Goal: Information Seeking & Learning: Learn about a topic

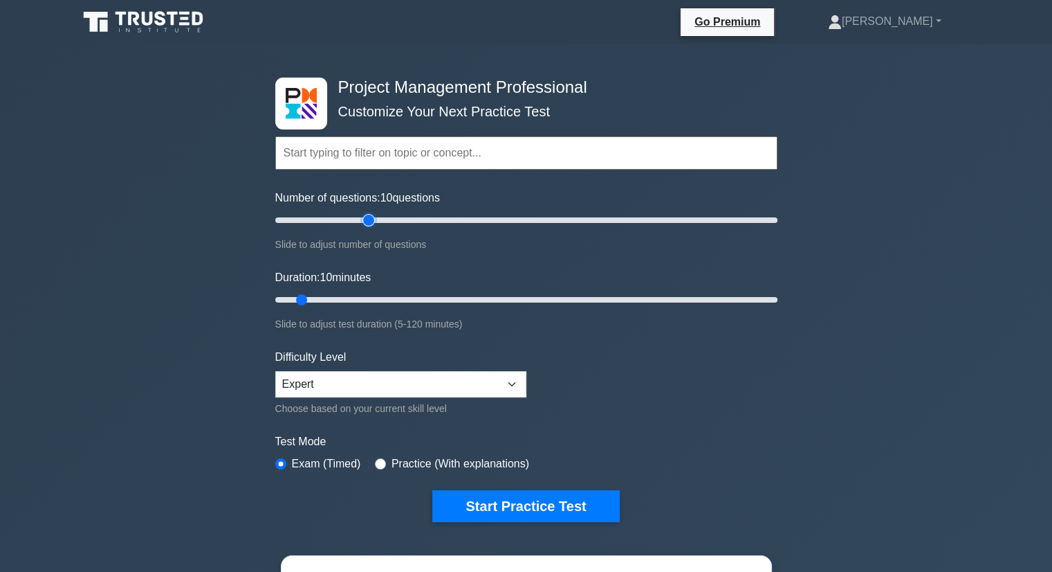
click at [365, 227] on input "Number of questions: 10 questions" at bounding box center [526, 220] width 502 height 17
click at [410, 225] on input "Number of questions: 40 questions" at bounding box center [526, 220] width 502 height 17
type input "60"
click at [421, 220] on input "Number of questions: 55 questions" at bounding box center [526, 220] width 502 height 17
click at [360, 299] on input "Duration: 10 minutes" at bounding box center [526, 299] width 502 height 17
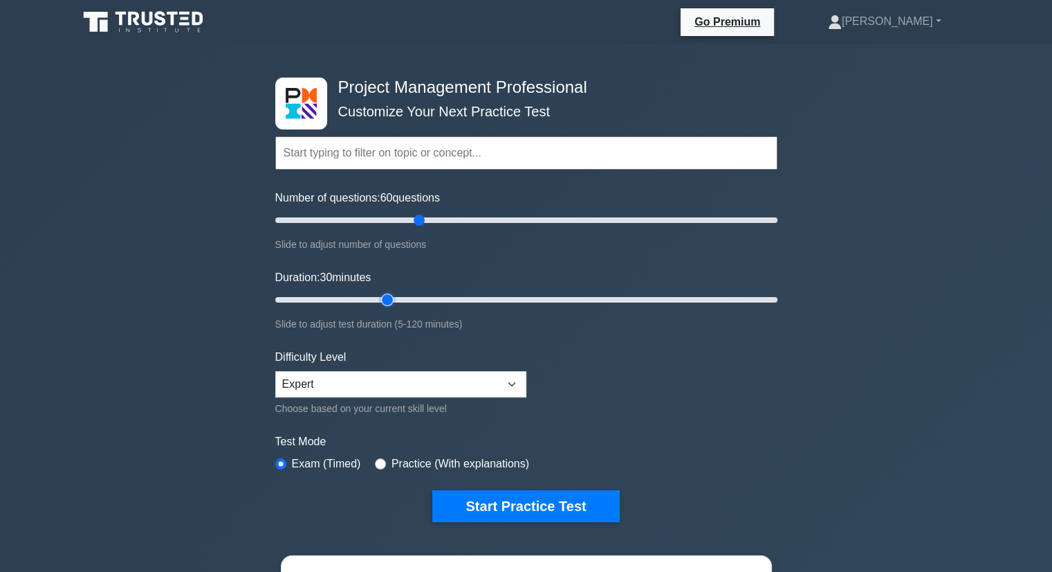
click at [390, 297] on input "Duration: 30 minutes" at bounding box center [526, 299] width 502 height 17
click at [407, 295] on input "Duration: 30 minutes" at bounding box center [526, 299] width 502 height 17
click at [432, 297] on input "Duration: 35 minutes" at bounding box center [526, 299] width 502 height 17
click at [444, 298] on input "Duration: 40 minutes" at bounding box center [526, 299] width 502 height 17
click at [464, 298] on input "Duration: 45 minutes" at bounding box center [526, 299] width 502 height 17
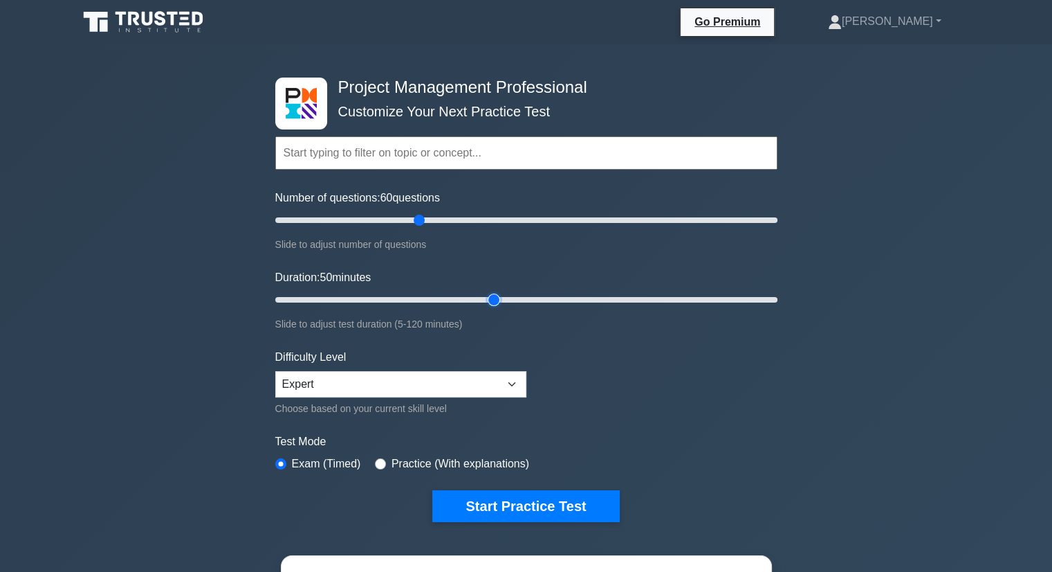
click at [490, 297] on input "Duration: 50 minutes" at bounding box center [526, 299] width 502 height 17
type input "60"
click at [513, 298] on input "Duration: 55 minutes" at bounding box center [526, 299] width 502 height 17
click at [182, 293] on div "Project Management Professional Customize Your Next Practice Test Topics Scope …" at bounding box center [526, 479] width 1052 height 870
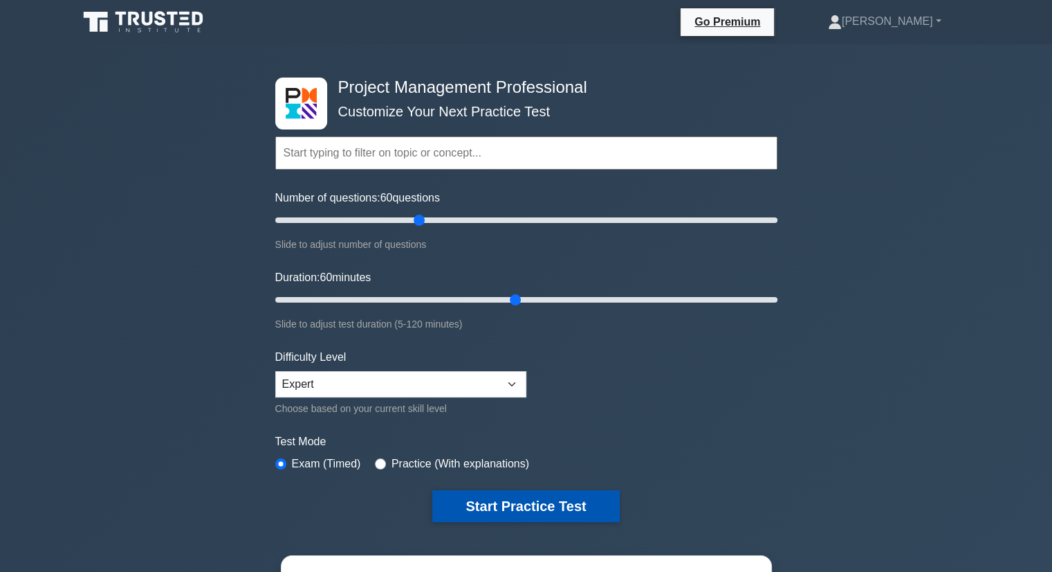
click at [545, 500] on button "Start Practice Test" at bounding box center [525, 506] width 187 height 32
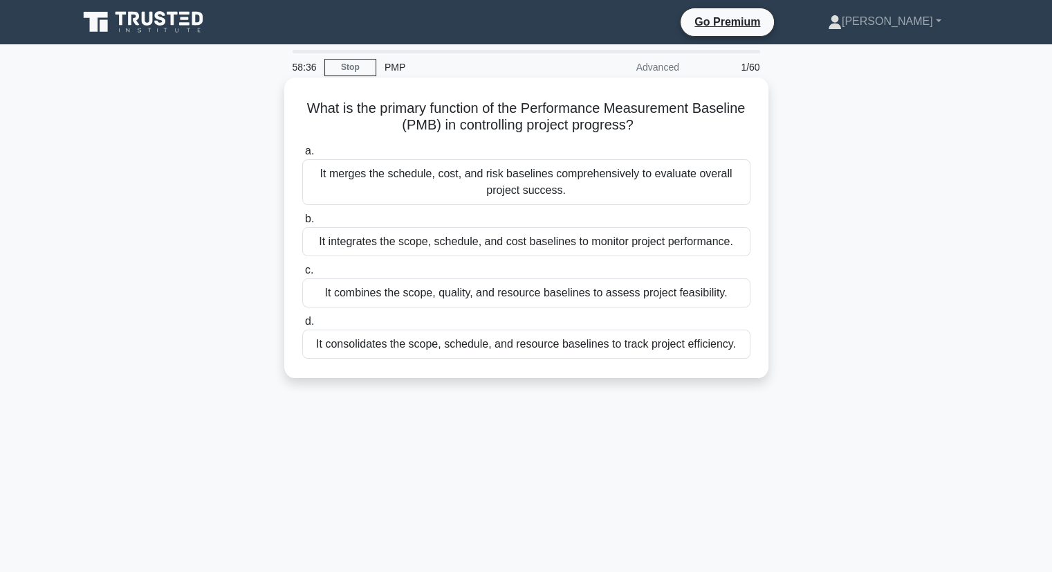
click at [621, 246] on div "It integrates the scope, schedule, and cost baselines to monitor project perfor…" at bounding box center [526, 241] width 448 height 29
click at [302, 223] on input "b. It integrates the scope, schedule, and cost baselines to monitor project per…" at bounding box center [302, 218] width 0 height 9
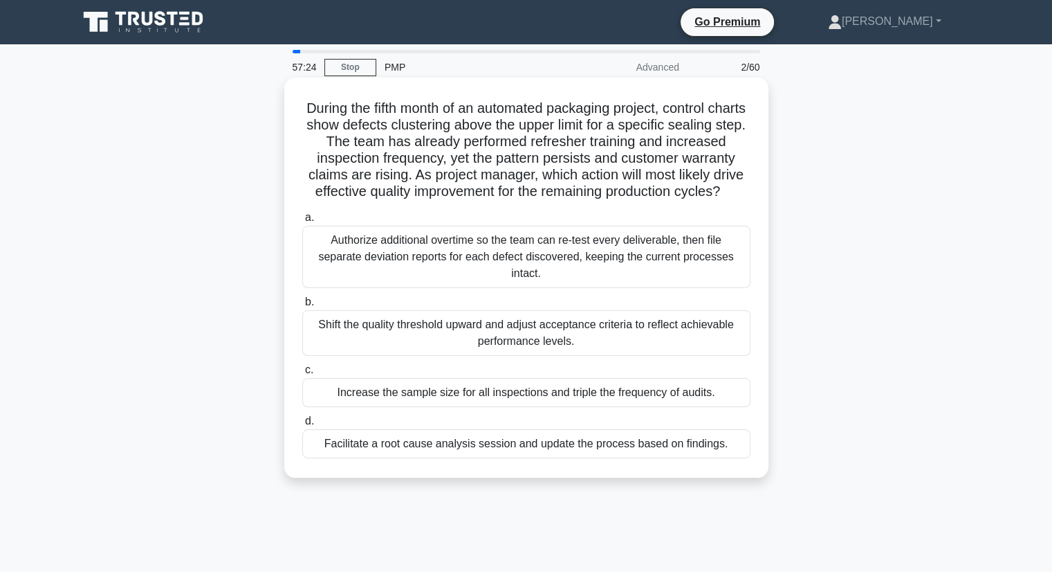
click at [468, 458] on div "Facilitate a root cause analysis session and update the process based on findin…" at bounding box center [526, 443] width 448 height 29
click at [302, 426] on input "d. Facilitate a root cause analysis session and update the process based on fin…" at bounding box center [302, 421] width 0 height 9
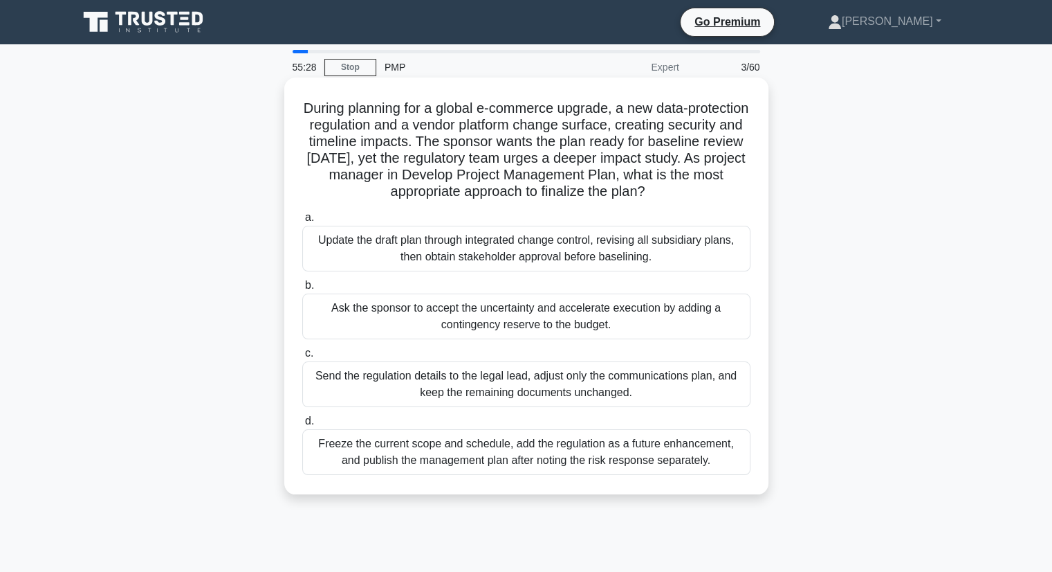
click at [542, 248] on div "Update the draft plan through integrated change control, revising all subsidiar…" at bounding box center [526, 249] width 448 height 46
click at [302, 222] on input "a. Update the draft plan through integrated change control, revising all subsid…" at bounding box center [302, 217] width 0 height 9
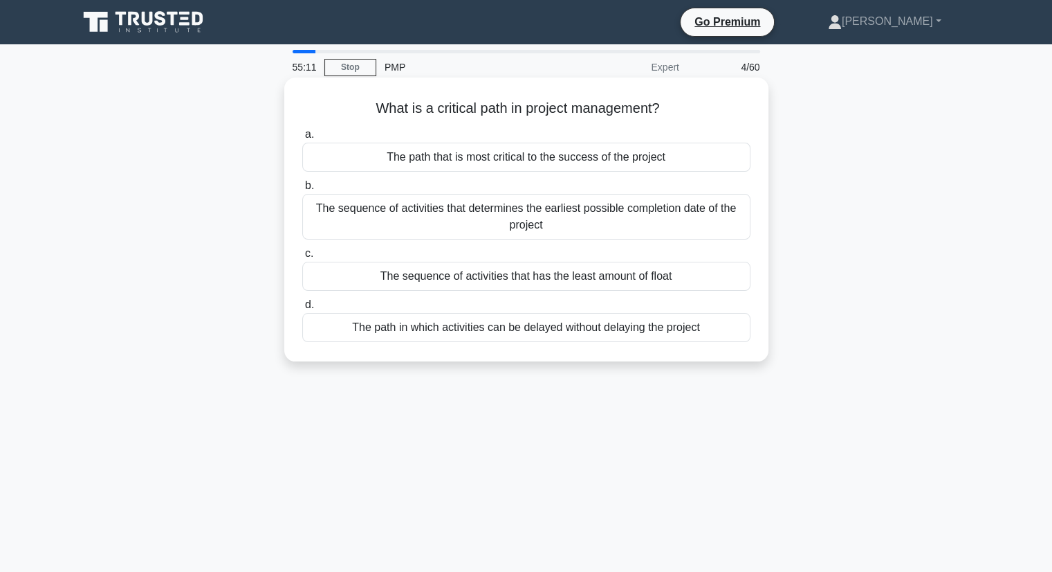
click at [527, 223] on div "The sequence of activities that determines the earliest possible completion dat…" at bounding box center [526, 217] width 448 height 46
click at [302, 190] on input "b. The sequence of activities that determines the earliest possible completion …" at bounding box center [302, 185] width 0 height 9
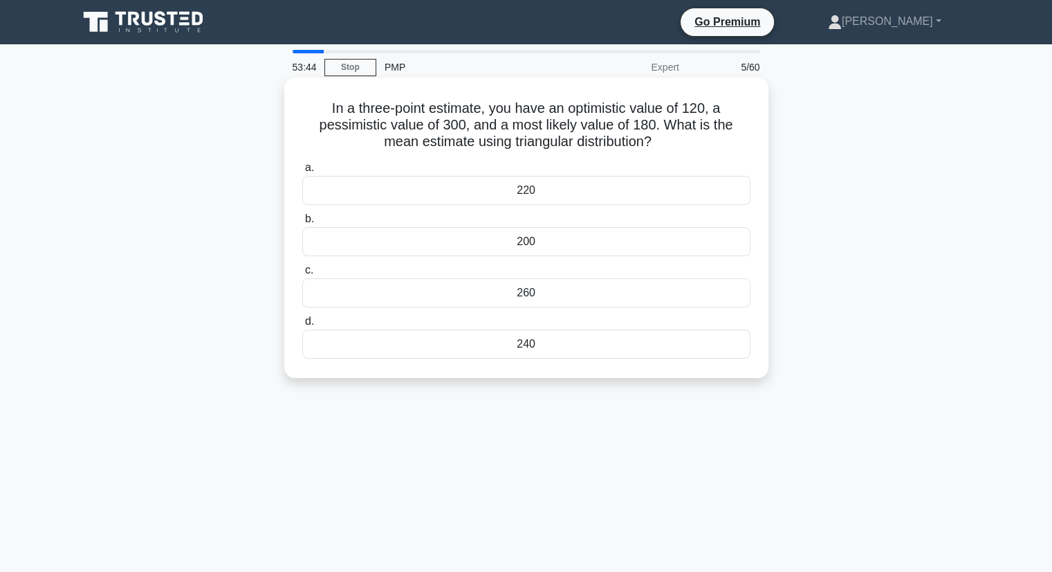
click at [479, 234] on div "200" at bounding box center [526, 241] width 448 height 29
click at [302, 223] on input "b. 200" at bounding box center [302, 218] width 0 height 9
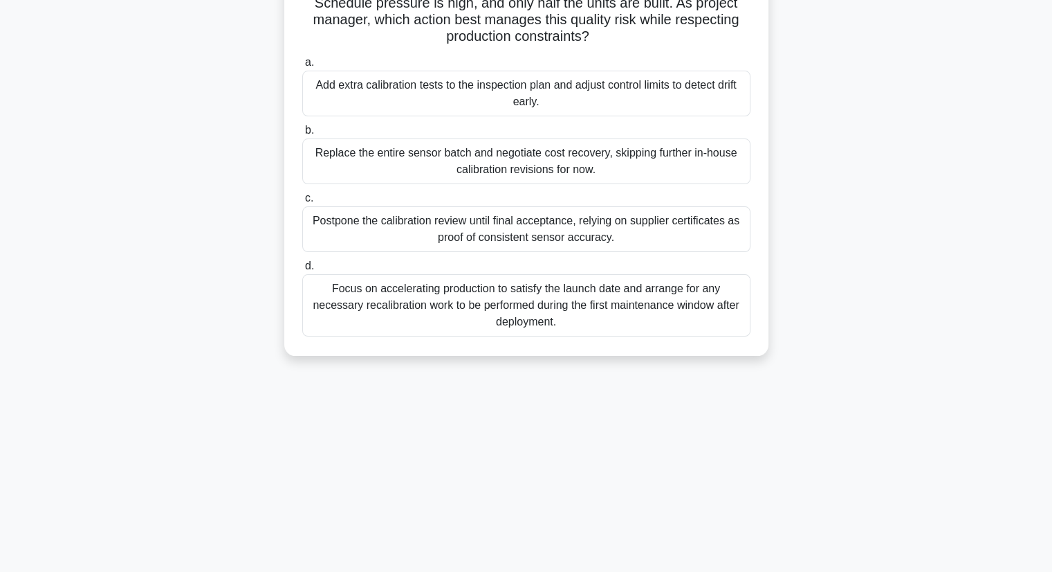
scroll to position [69, 0]
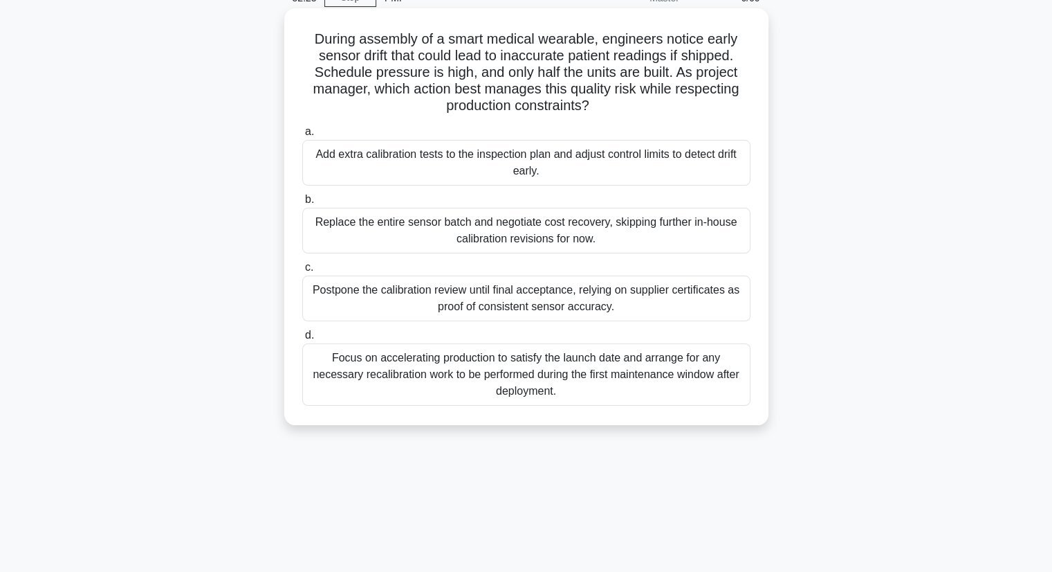
click at [512, 167] on div "Add extra calibration tests to the inspection plan and adjust control limits to…" at bounding box center [526, 163] width 448 height 46
click at [302, 136] on input "a. Add extra calibration tests to the inspection plan and adjust control limits…" at bounding box center [302, 131] width 0 height 9
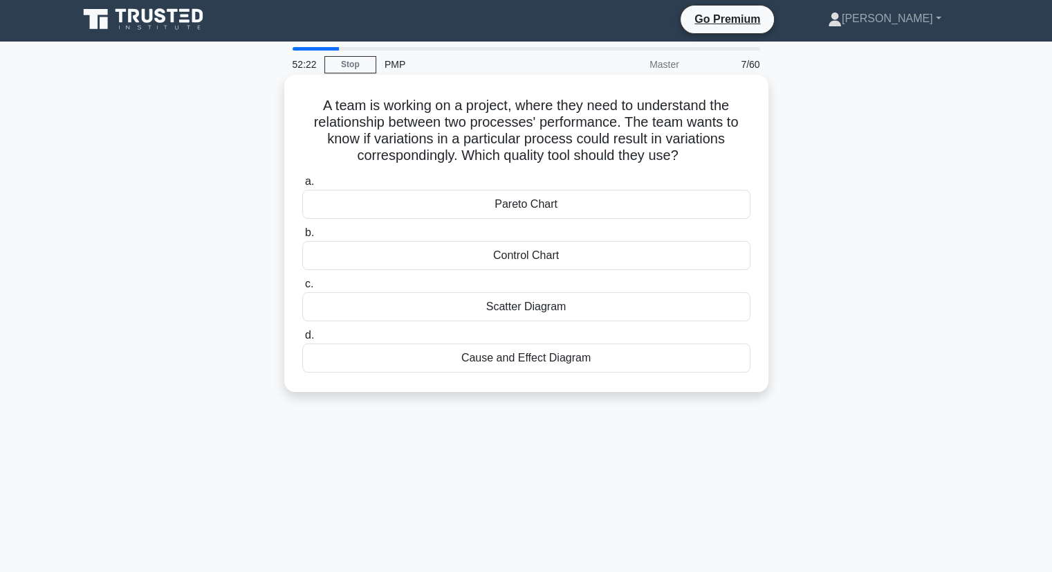
scroll to position [0, 0]
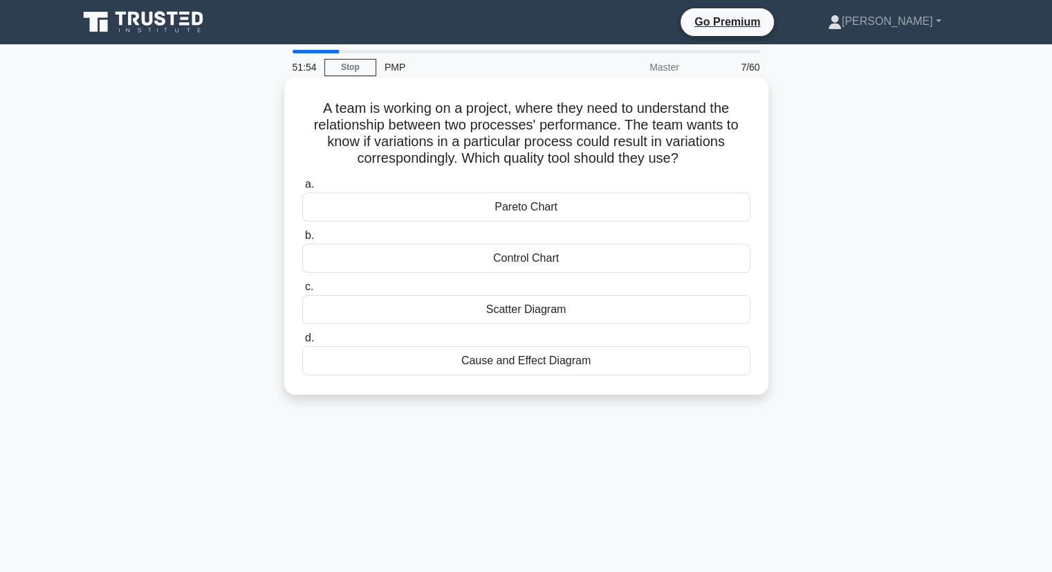
click at [532, 208] on div "Pareto Chart" at bounding box center [526, 206] width 448 height 29
click at [302, 189] on input "a. Pareto Chart" at bounding box center [302, 184] width 0 height 9
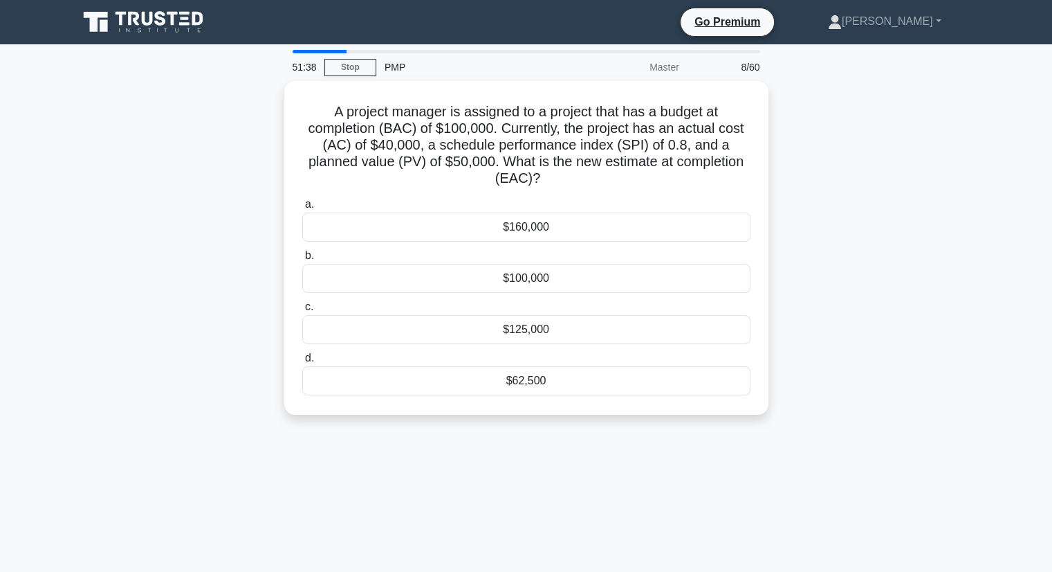
click at [94, 296] on div "A project manager is assigned to a project that has a budget at completion (BAC…" at bounding box center [526, 256] width 913 height 350
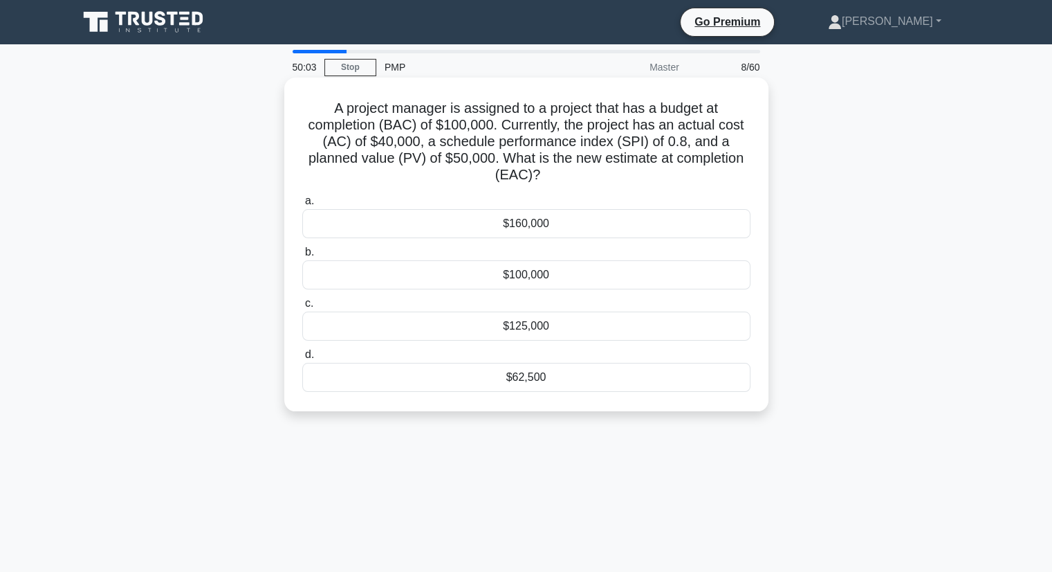
click at [532, 224] on div "$160,000" at bounding box center [526, 223] width 448 height 29
click at [302, 206] on input "a. $160,000" at bounding box center [302, 201] width 0 height 9
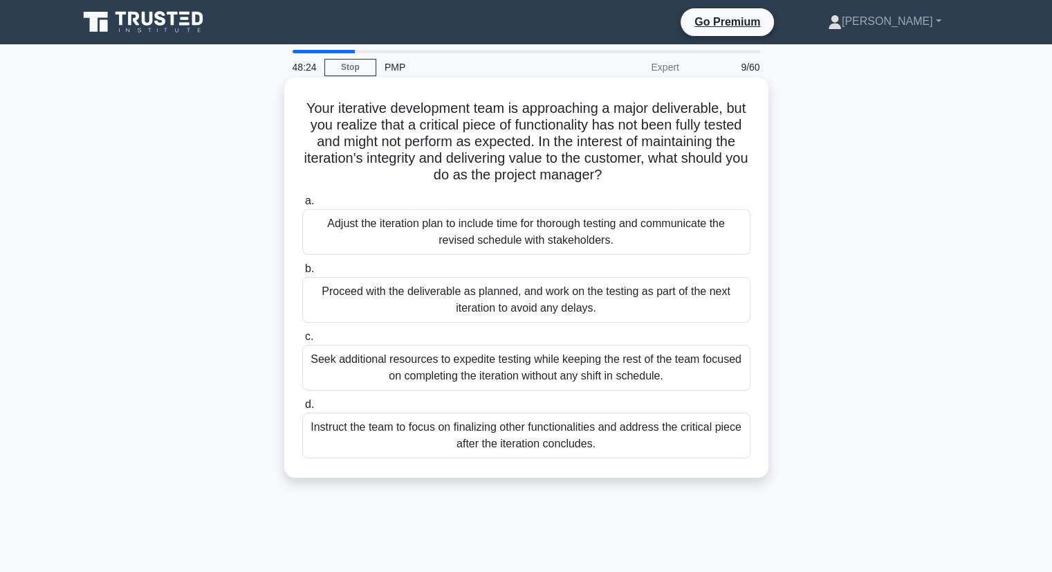
click at [516, 233] on div "Adjust the iteration plan to include time for thorough testing and communicate …" at bounding box center [526, 232] width 448 height 46
click at [302, 206] on input "a. Adjust the iteration plan to include time for thorough testing and communica…" at bounding box center [302, 201] width 0 height 9
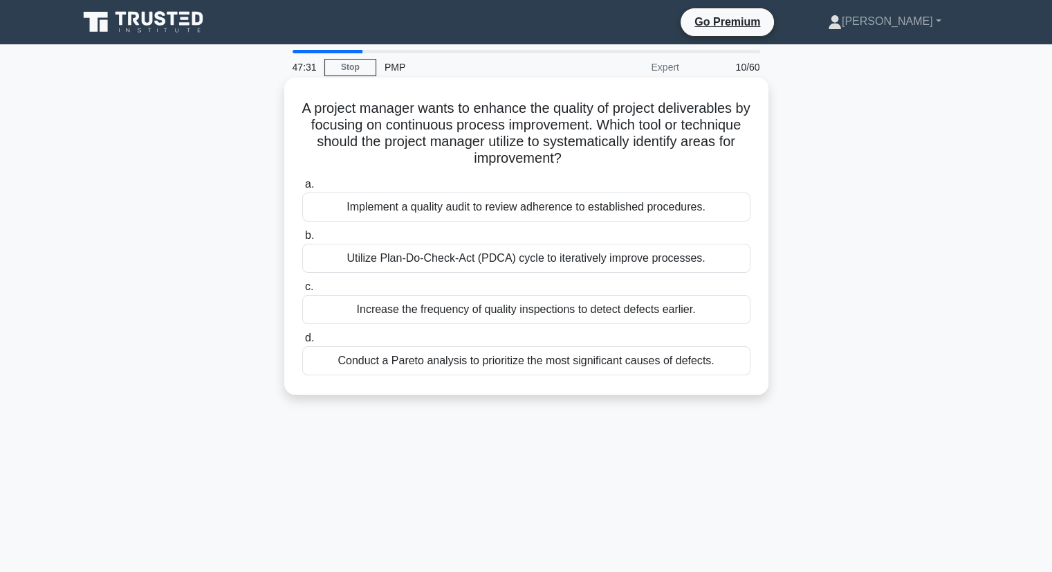
click at [501, 310] on div "Increase the frequency of quality inspections to detect defects earlier." at bounding box center [526, 309] width 448 height 29
click at [302, 291] on input "c. Increase the frequency of quality inspections to detect defects earlier." at bounding box center [302, 286] width 0 height 9
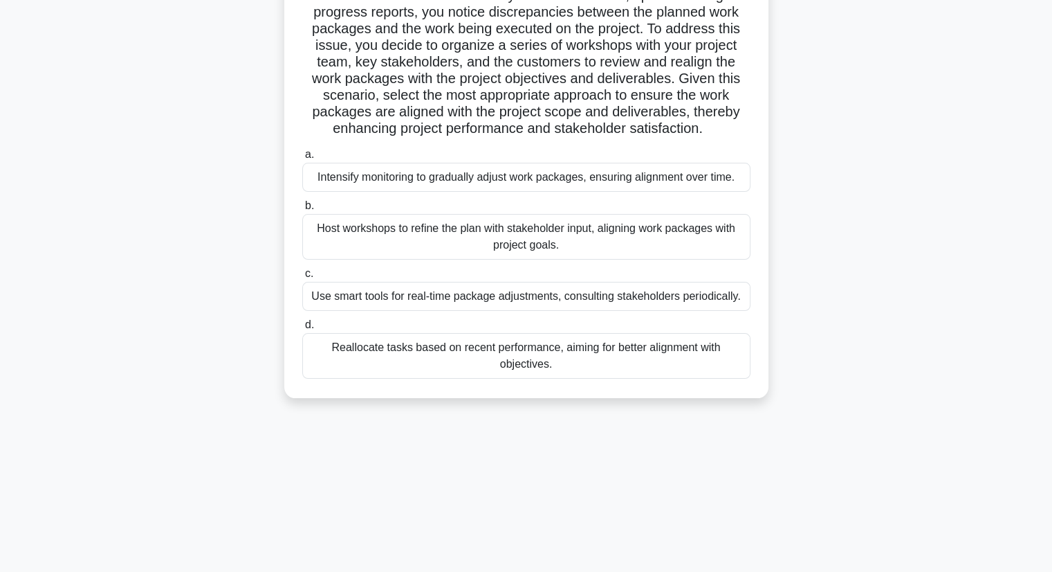
scroll to position [176, 0]
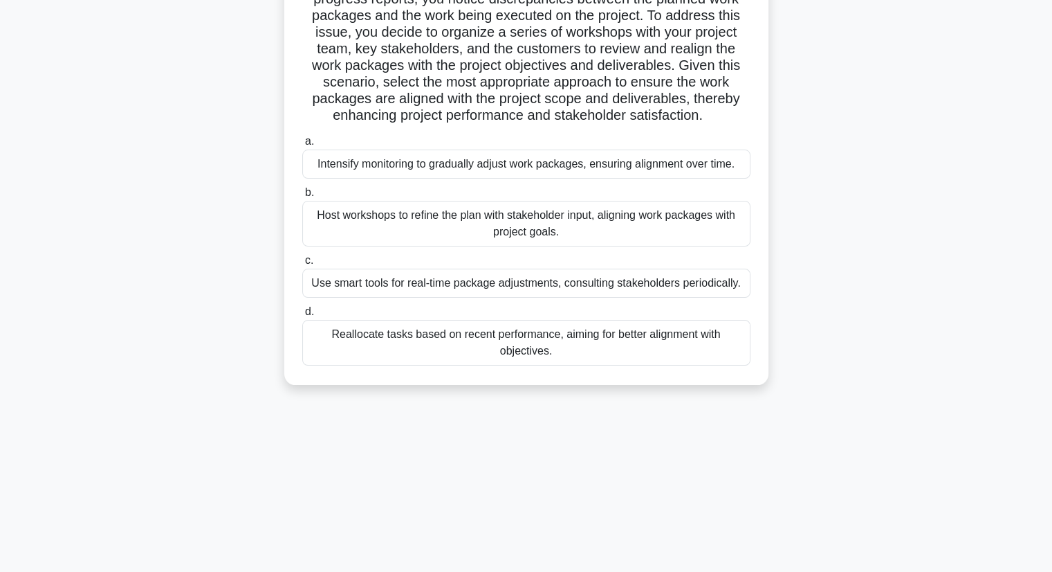
click at [531, 228] on div "Host workshops to refine the plan with stakeholder input, aligning work package…" at bounding box center [526, 224] width 448 height 46
click at [302, 197] on input "b. Host workshops to refine the plan with stakeholder input, aligning work pack…" at bounding box center [302, 192] width 0 height 9
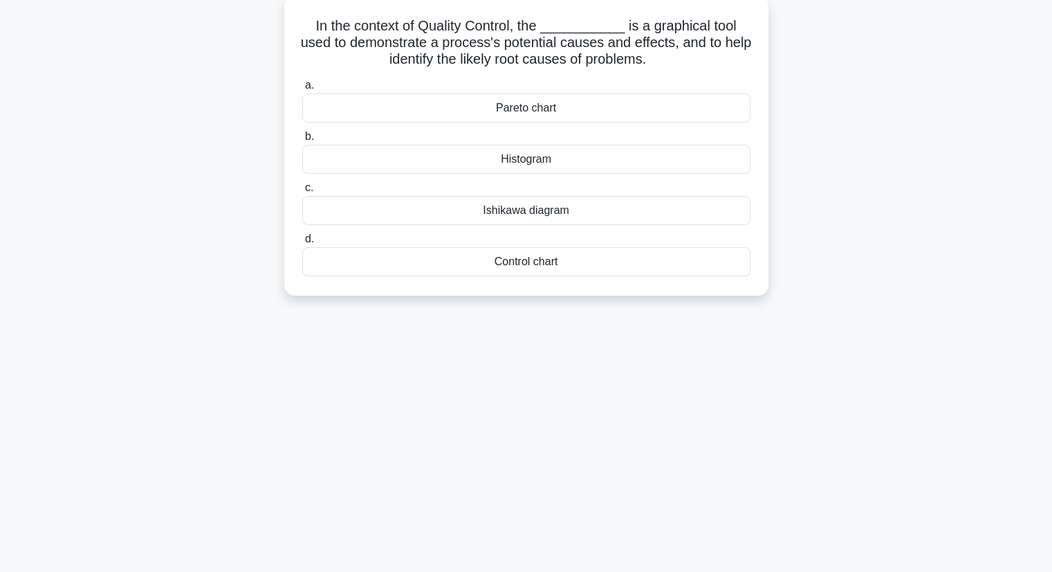
scroll to position [0, 0]
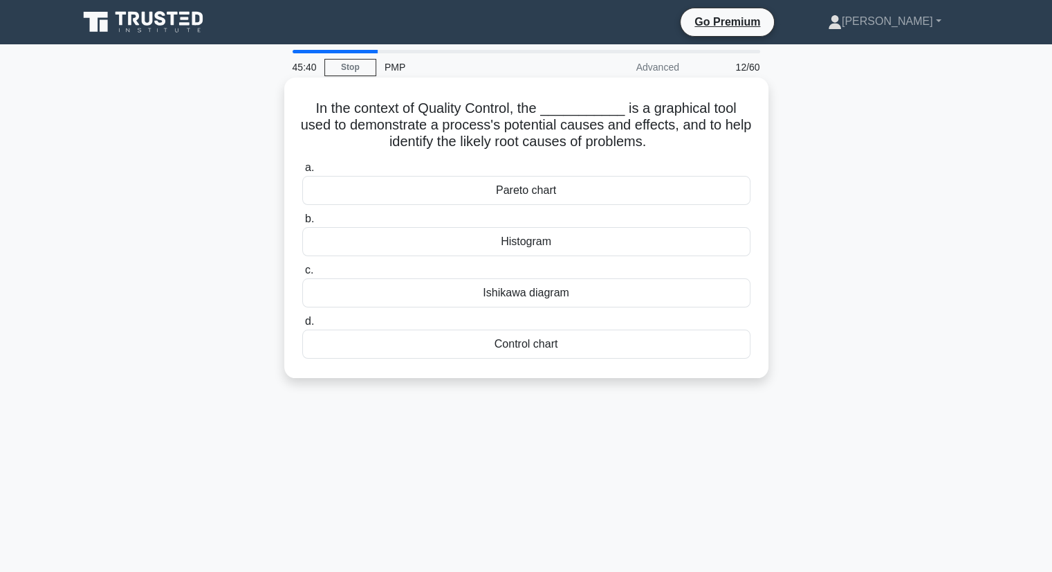
click at [541, 296] on div "Ishikawa diagram" at bounding box center [526, 292] width 448 height 29
click at [302, 275] on input "c. Ishikawa diagram" at bounding box center [302, 270] width 0 height 9
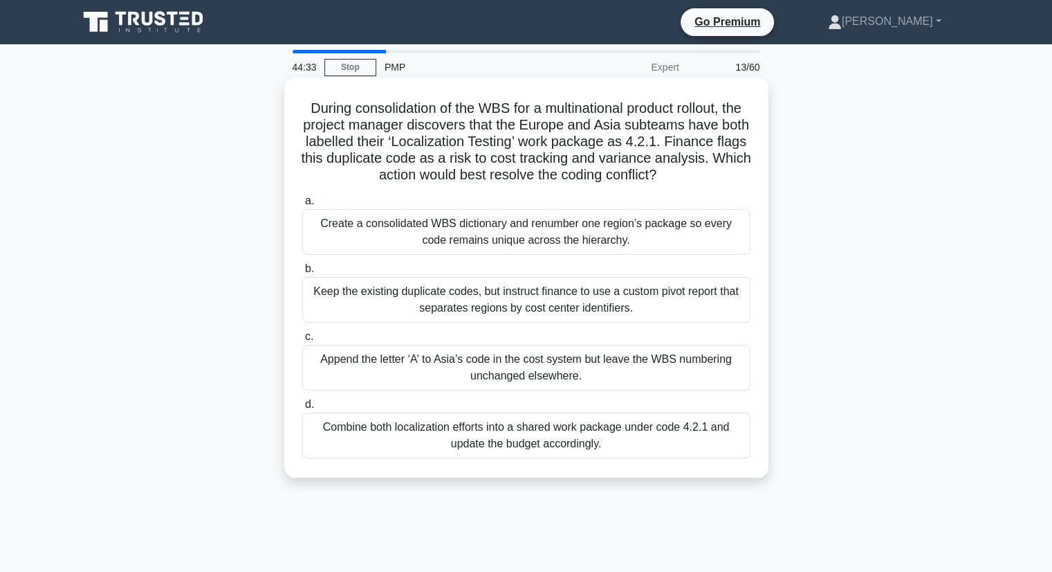
scroll to position [69, 0]
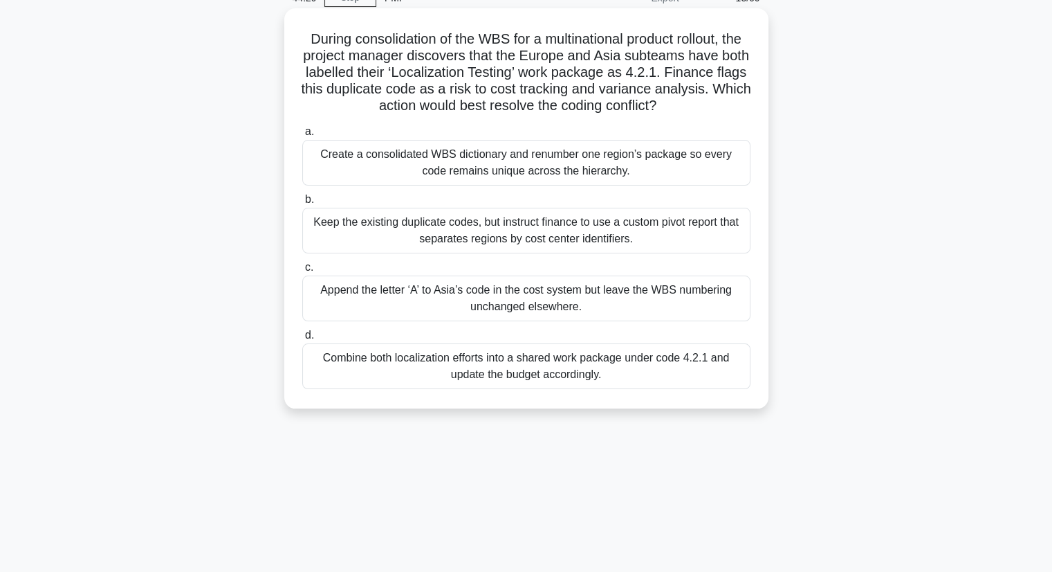
click at [451, 155] on div "Create a consolidated WBS dictionary and renumber one region’s package so every…" at bounding box center [526, 163] width 448 height 46
click at [302, 136] on input "a. Create a consolidated WBS dictionary and renumber one region’s package so ev…" at bounding box center [302, 131] width 0 height 9
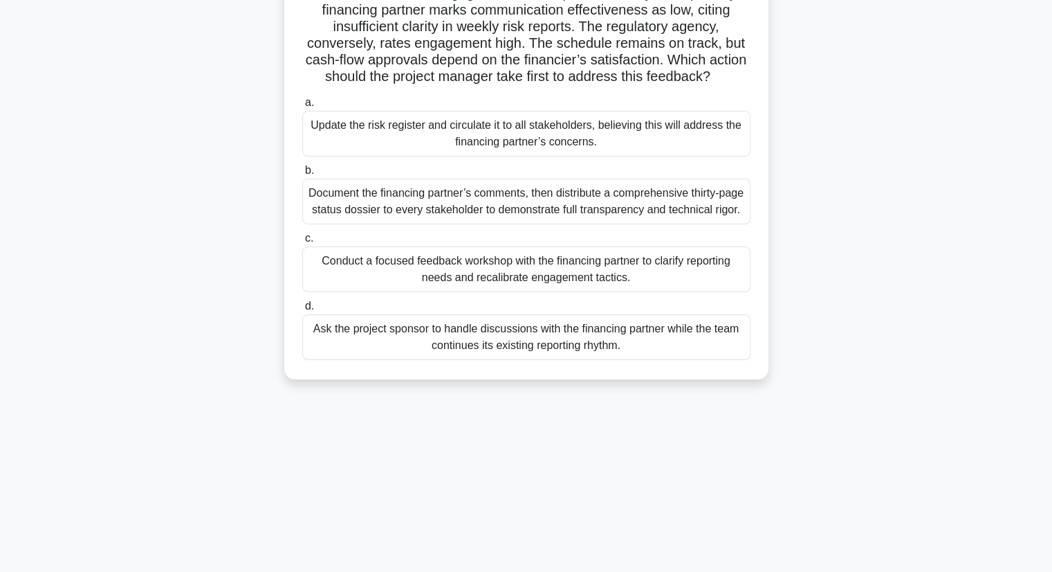
scroll to position [107, 0]
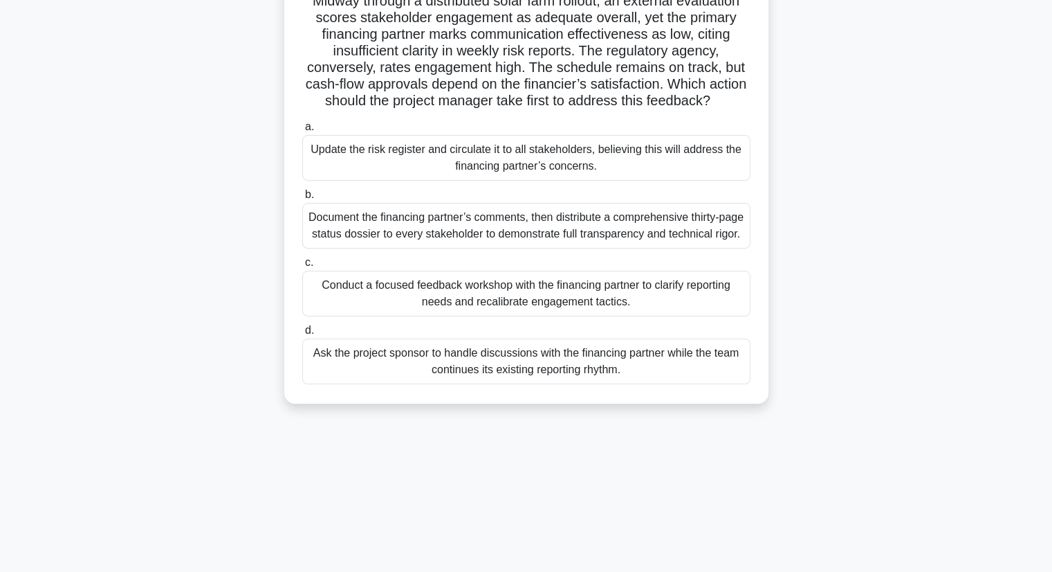
click at [501, 316] on div "Conduct a focused feedback workshop with the financing partner to clarify repor…" at bounding box center [526, 294] width 448 height 46
click at [560, 316] on div "Conduct a focused feedback workshop with the financing partner to clarify repor…" at bounding box center [526, 294] width 448 height 46
click at [302, 267] on input "c. Conduct a focused feedback workshop with the financing partner to clarify re…" at bounding box center [302, 262] width 0 height 9
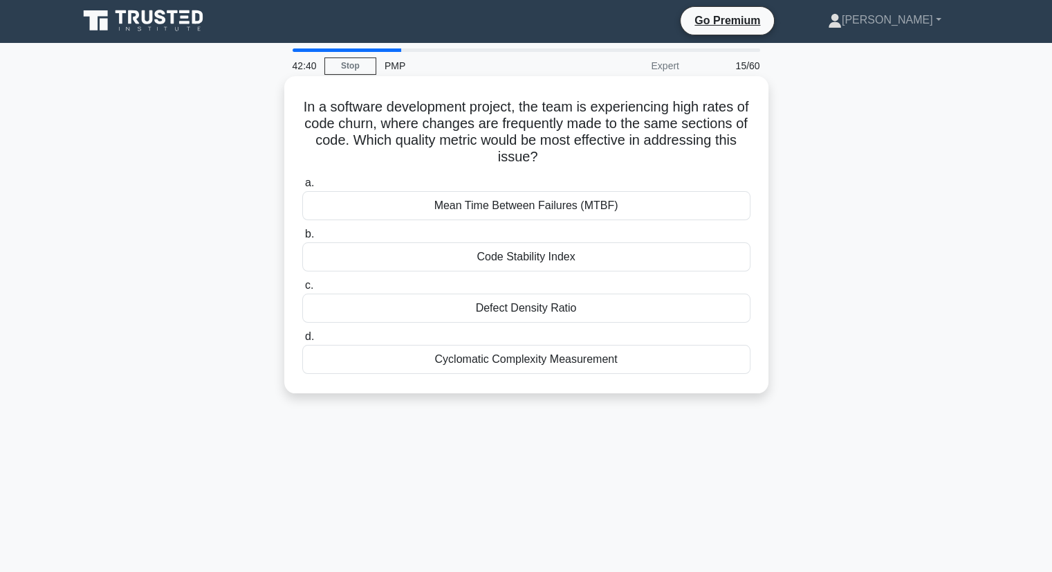
scroll to position [0, 0]
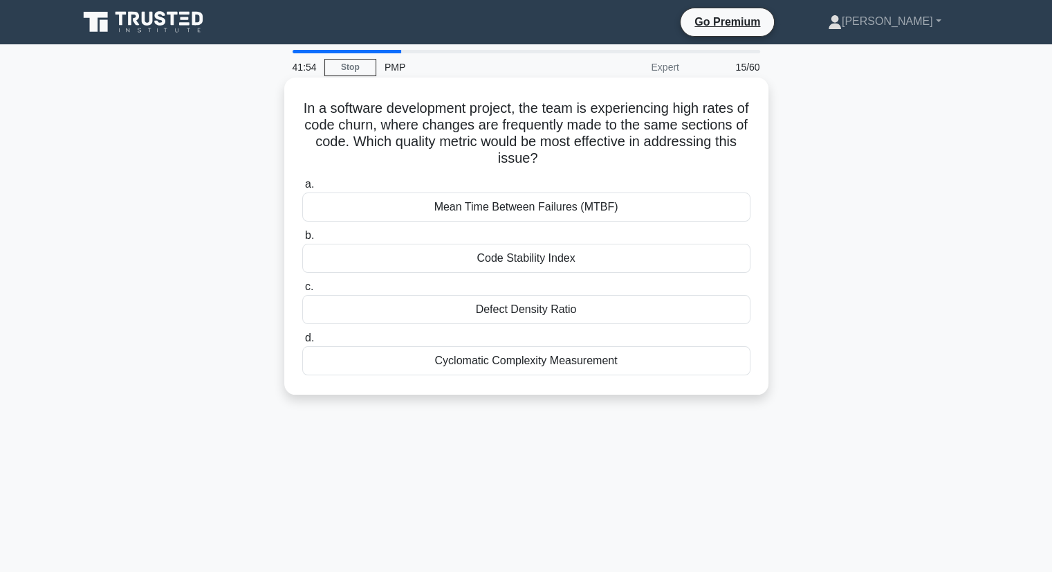
click at [538, 262] on div "Code Stability Index" at bounding box center [526, 258] width 448 height 29
click at [302, 240] on input "b. Code Stability Index" at bounding box center [302, 235] width 0 height 9
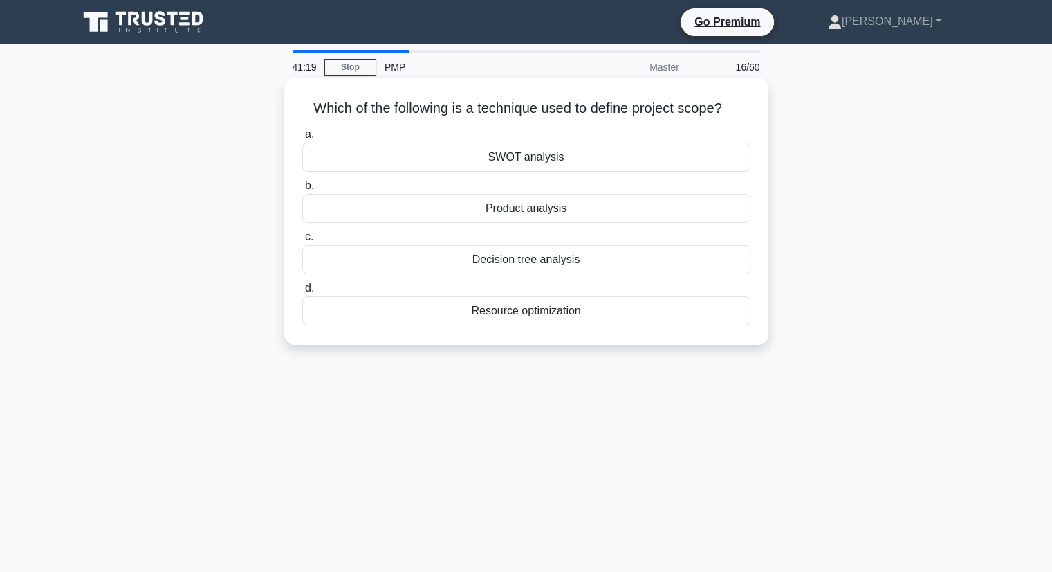
click at [526, 211] on div "Product analysis" at bounding box center [526, 208] width 448 height 29
click at [302, 190] on input "b. Product analysis" at bounding box center [302, 185] width 0 height 9
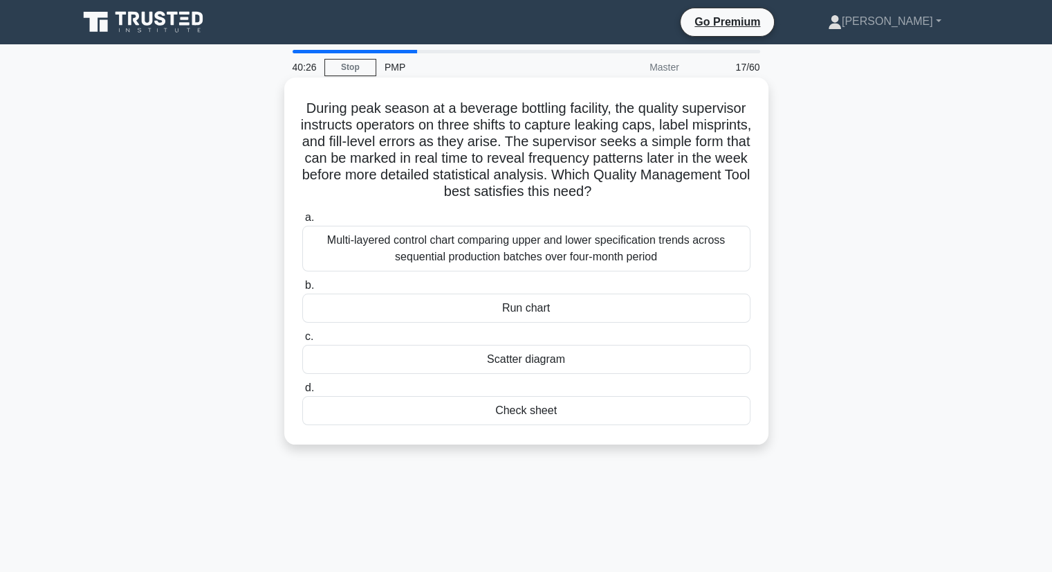
scroll to position [69, 0]
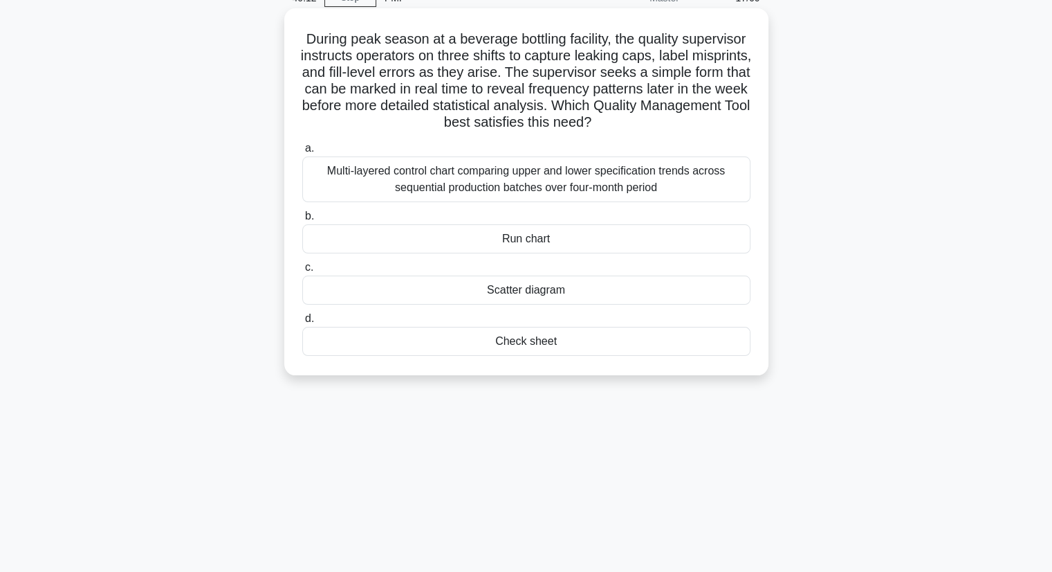
click at [520, 337] on div "Check sheet" at bounding box center [526, 341] width 448 height 29
click at [302, 323] on input "d. Check sheet" at bounding box center [302, 318] width 0 height 9
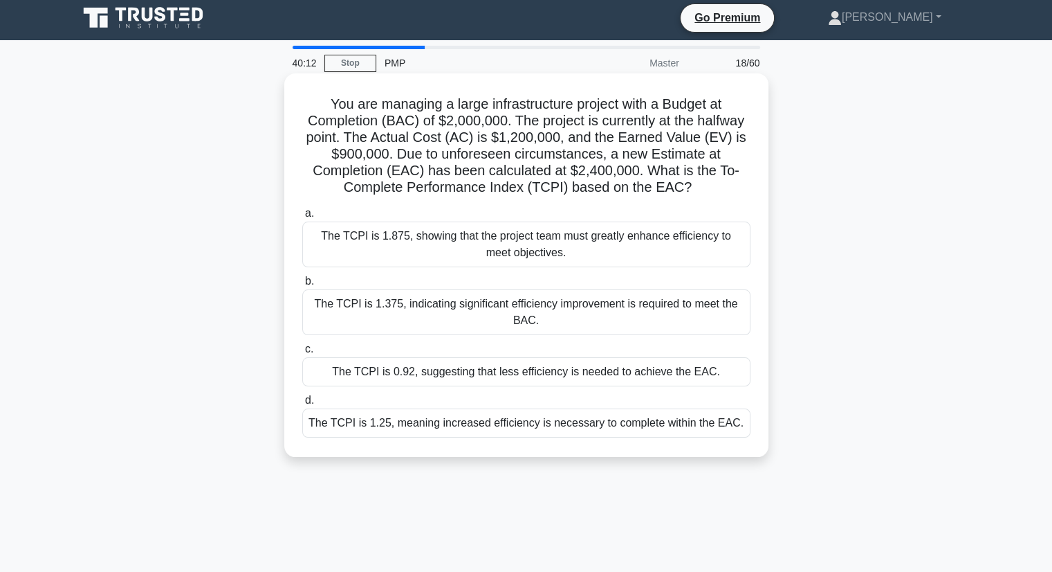
scroll to position [0, 0]
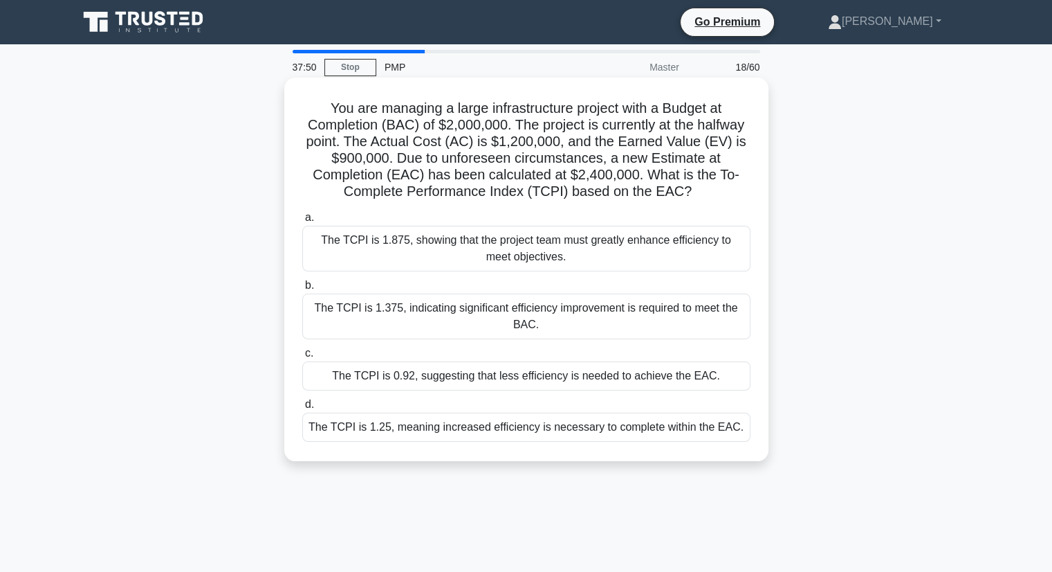
click at [524, 427] on div "The TCPI is 1.25, meaning increased efficiency is necessary to complete within …" at bounding box center [526, 426] width 448 height 29
click at [302, 409] on input "d. The TCPI is 1.25, meaning increased efficiency is necessary to complete with…" at bounding box center [302, 404] width 0 height 9
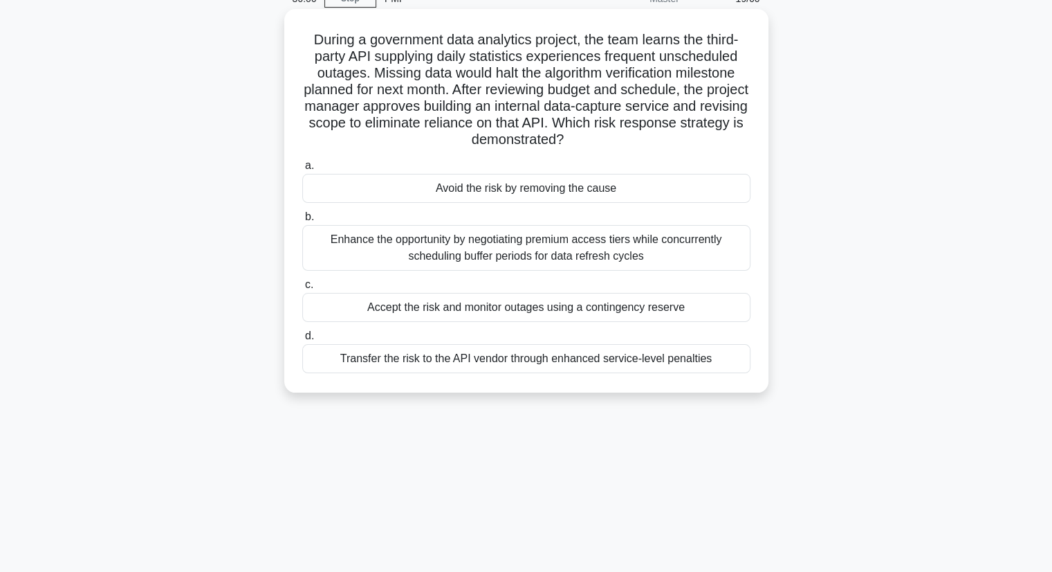
scroll to position [69, 0]
click at [501, 194] on div "Avoid the risk by removing the cause" at bounding box center [526, 187] width 448 height 29
click at [302, 170] on input "a. Avoid the risk by removing the cause" at bounding box center [302, 165] width 0 height 9
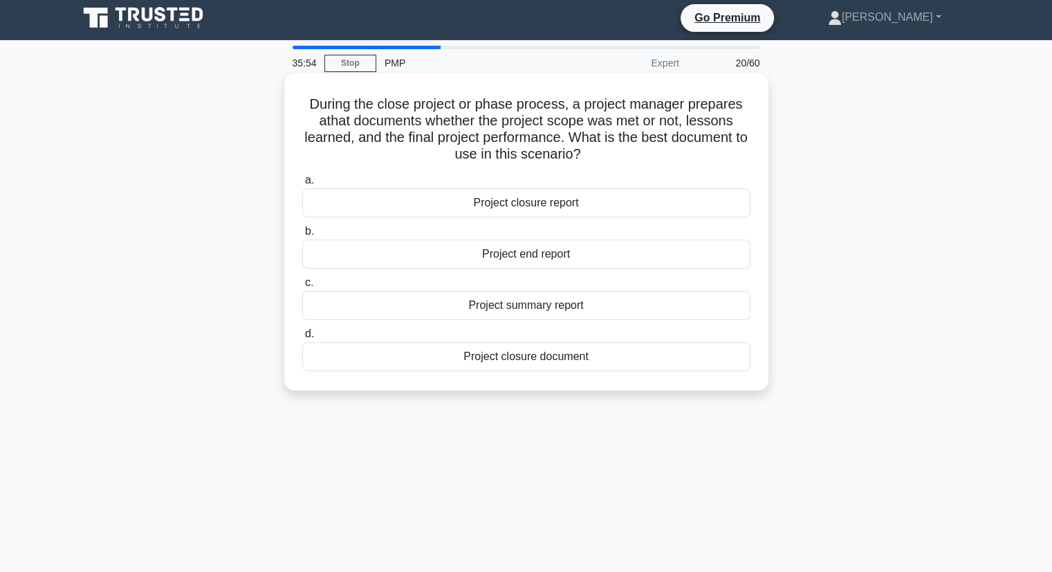
scroll to position [0, 0]
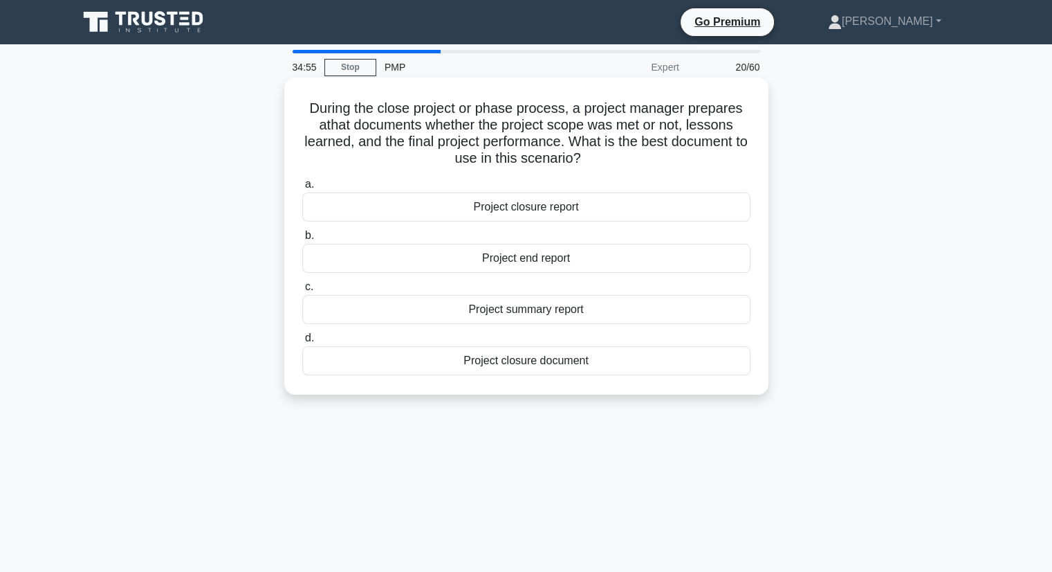
click at [536, 208] on div "Project closure report" at bounding box center [526, 206] width 448 height 29
click at [302, 189] on input "a. Project closure report" at bounding box center [302, 184] width 0 height 9
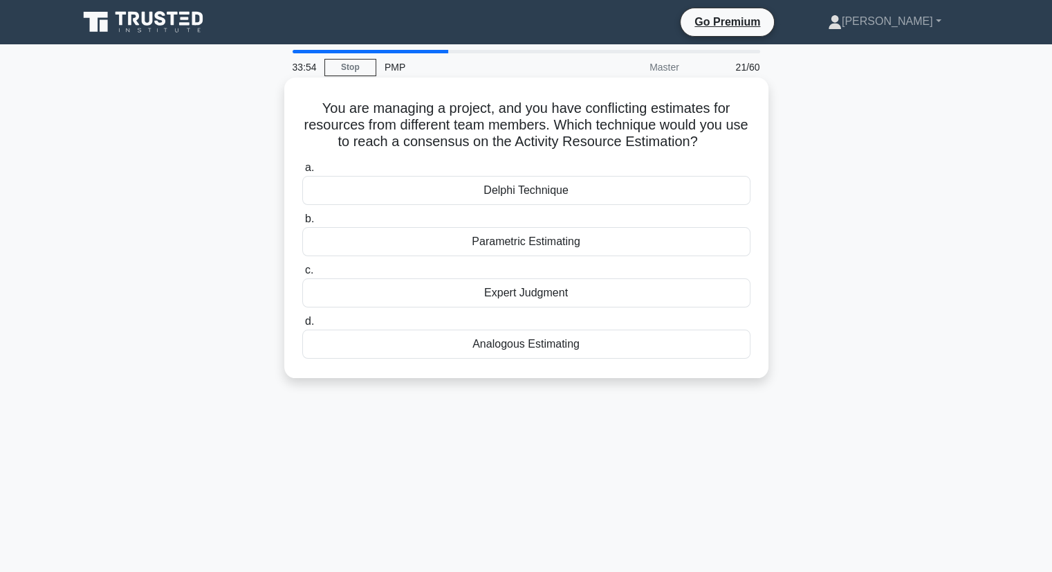
click at [520, 193] on div "Delphi Technique" at bounding box center [526, 190] width 448 height 29
click at [302, 172] on input "a. Delphi Technique" at bounding box center [302, 167] width 0 height 9
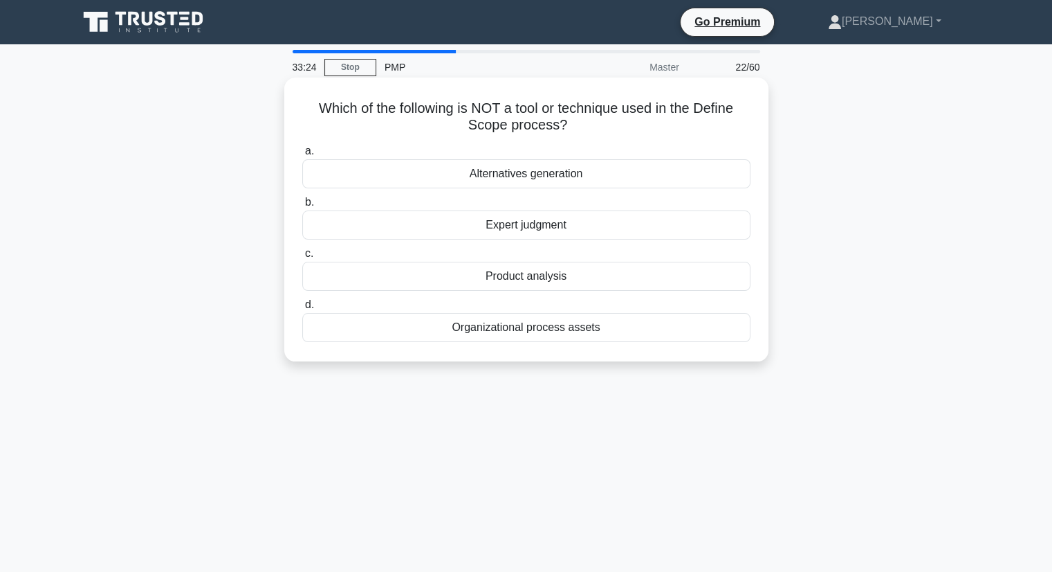
click at [530, 230] on div "Expert judgment" at bounding box center [526, 224] width 448 height 29
click at [302, 207] on input "b. Expert judgment" at bounding box center [302, 202] width 0 height 9
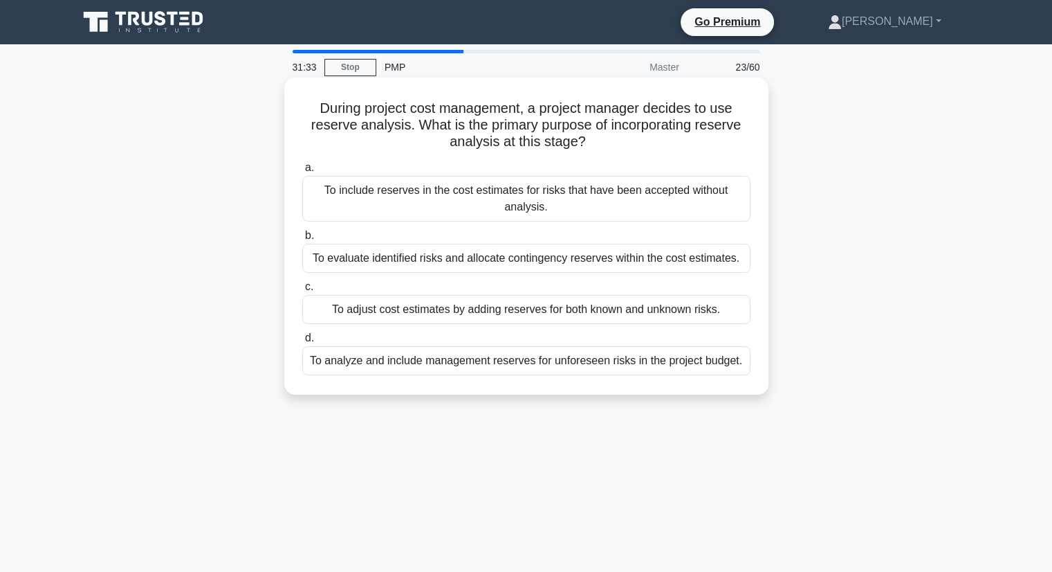
click at [474, 313] on div "To adjust cost estimates by adding reserves for both known and unknown risks." at bounding box center [526, 309] width 448 height 29
click at [302, 291] on input "c. To adjust cost estimates by adding reserves for both known and unknown risks." at bounding box center [302, 286] width 0 height 9
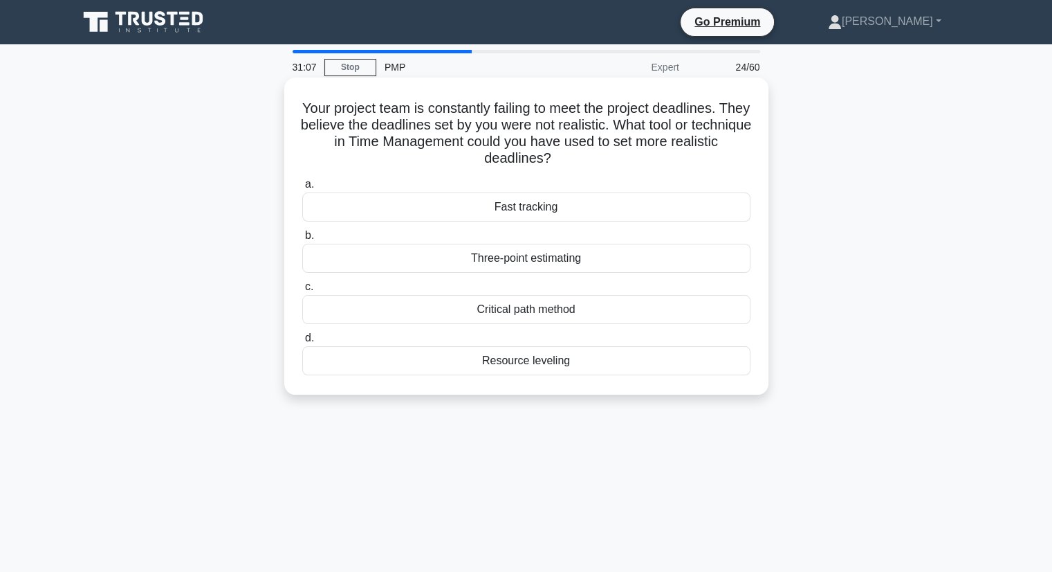
click at [531, 313] on div "Critical path method" at bounding box center [526, 309] width 448 height 29
click at [302, 291] on input "c. Critical path method" at bounding box center [302, 286] width 0 height 9
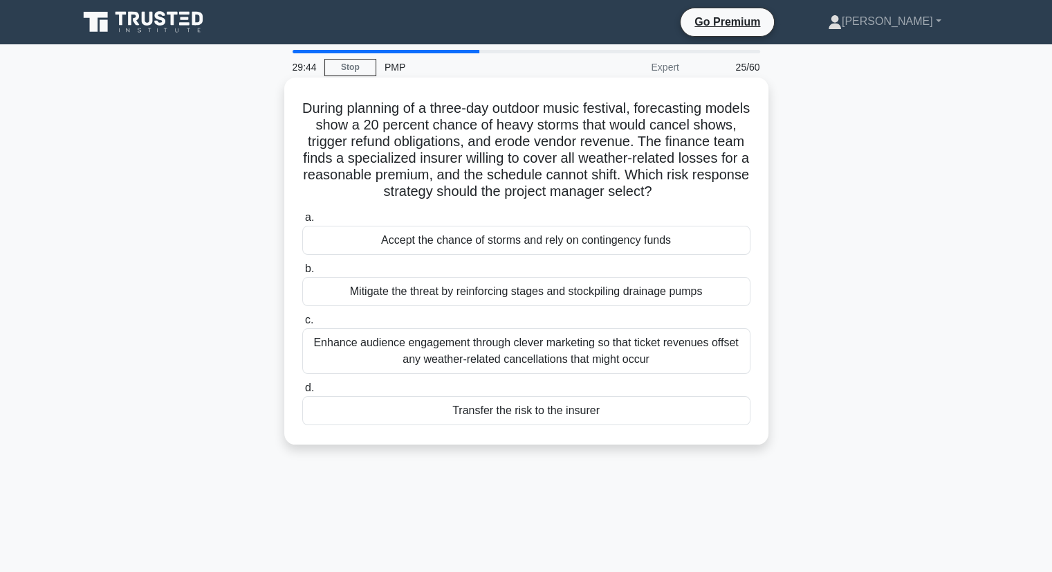
click at [526, 412] on div "Transfer the risk to the insurer" at bounding box center [526, 410] width 448 height 29
click at [302, 392] on input "d. Transfer the risk to the insurer" at bounding box center [302, 387] width 0 height 9
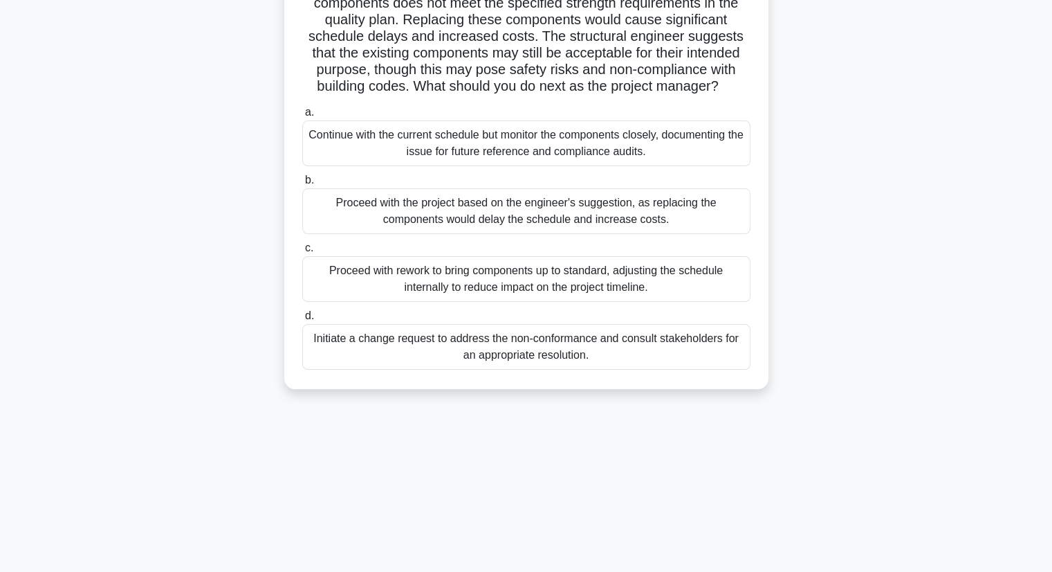
scroll to position [69, 0]
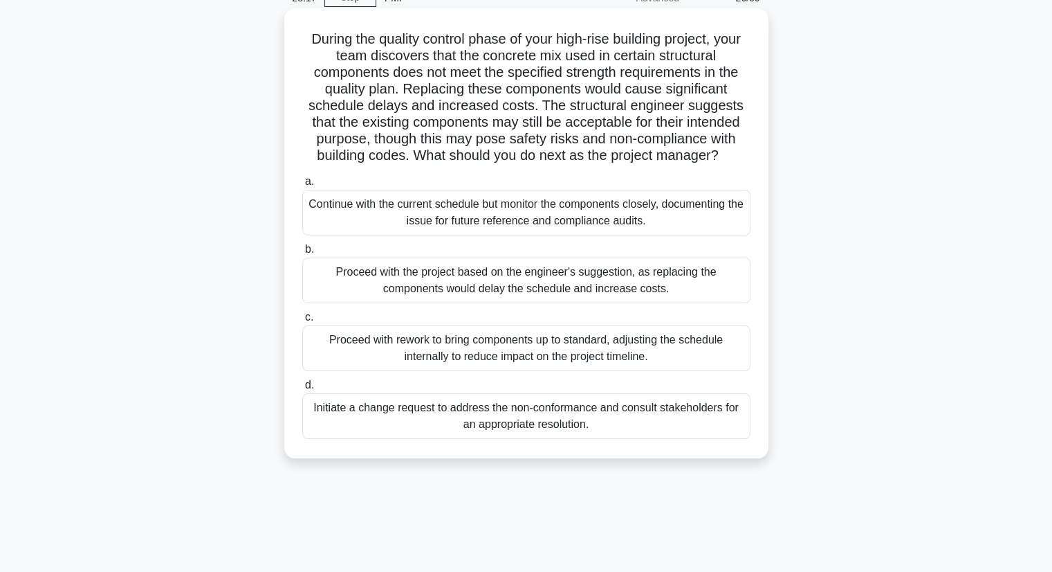
click at [491, 420] on div "Initiate a change request to address the non-conformance and consult stakeholde…" at bounding box center [526, 416] width 448 height 46
click at [302, 390] on input "d. Initiate a change request to address the non-conformance and consult stakeho…" at bounding box center [302, 385] width 0 height 9
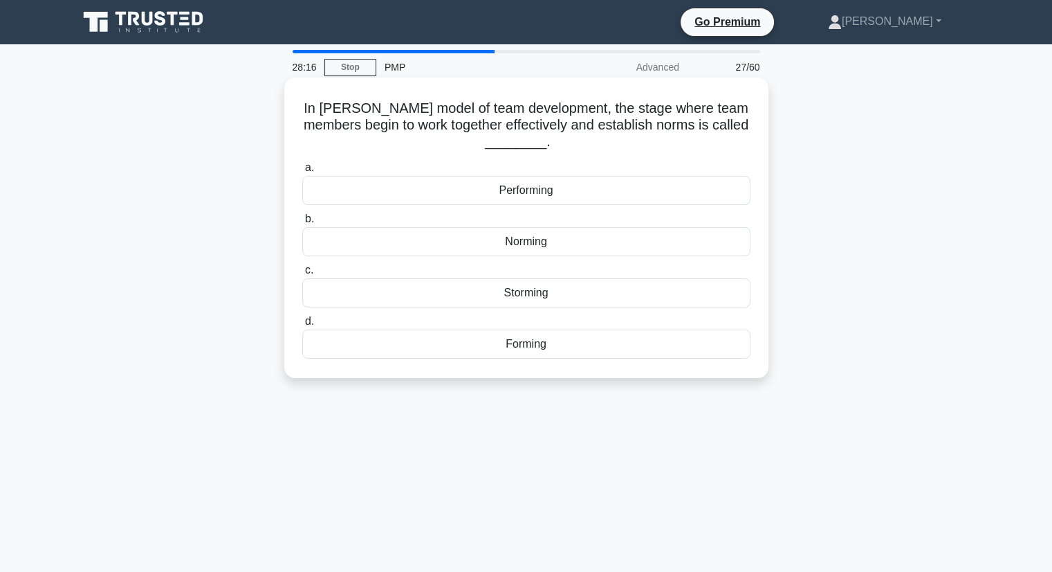
scroll to position [0, 0]
click at [535, 239] on div "Norming" at bounding box center [526, 241] width 448 height 29
click at [302, 223] on input "b. Norming" at bounding box center [302, 218] width 0 height 9
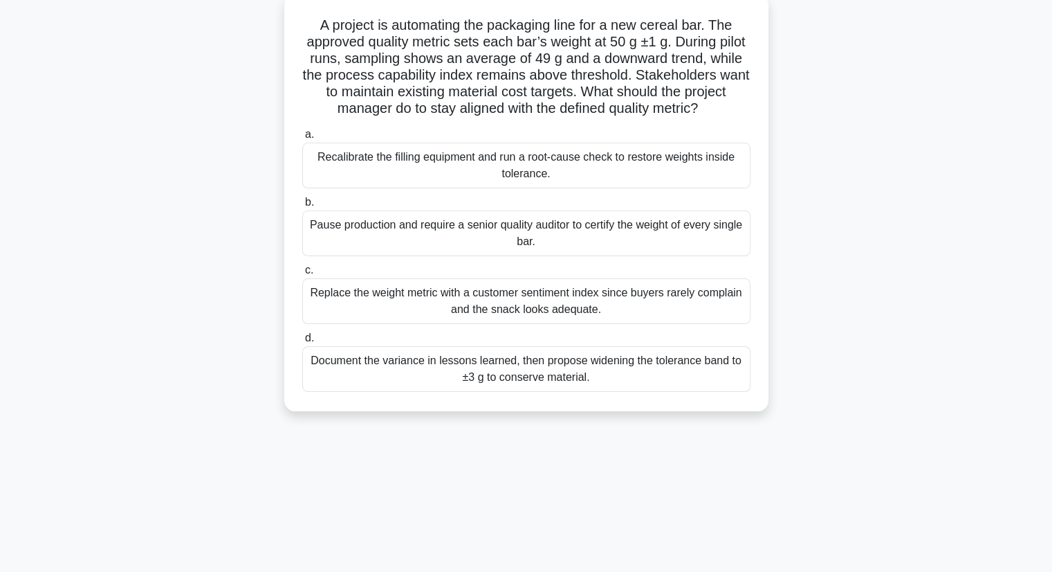
scroll to position [107, 0]
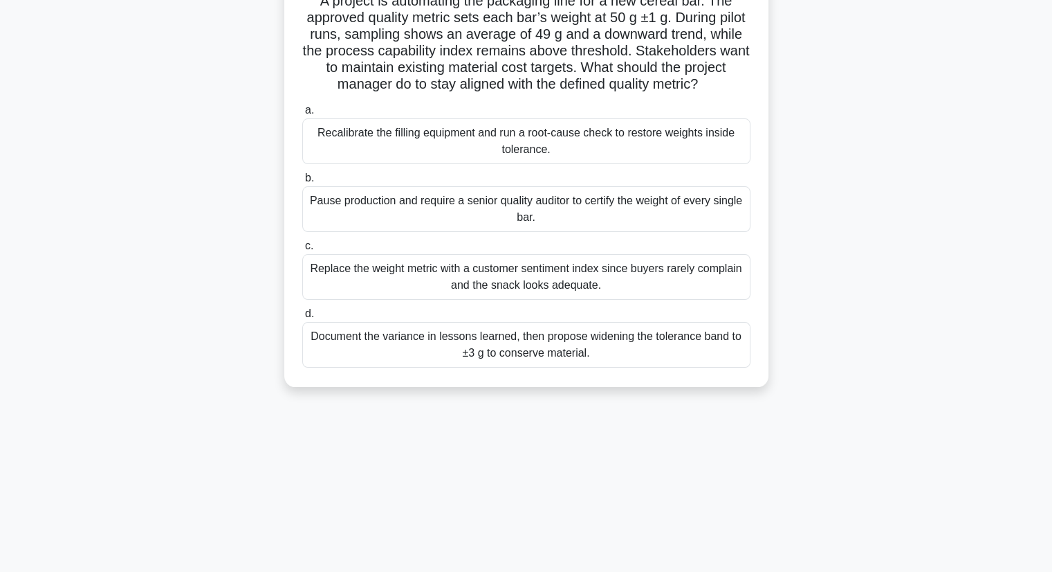
click at [545, 365] on div "Document the variance in lessons learned, then propose widening the tolerance b…" at bounding box center [526, 345] width 448 height 46
click at [302, 318] on input "d. Document the variance in lessons learned, then propose widening the toleranc…" at bounding box center [302, 313] width 0 height 9
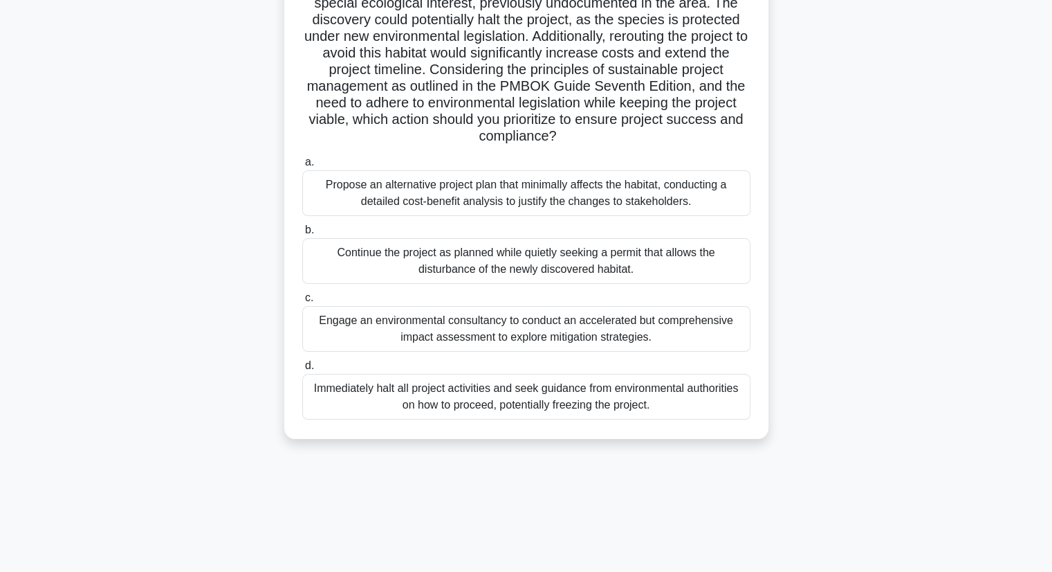
scroll to position [176, 0]
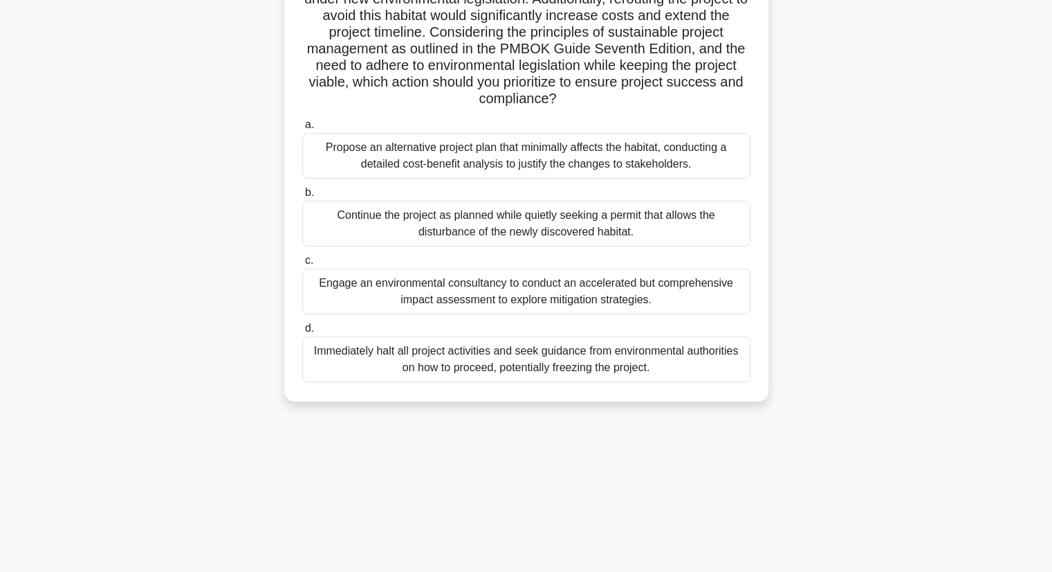
click at [501, 294] on div "Engage an environmental consultancy to conduct an accelerated but comprehensive…" at bounding box center [526, 291] width 448 height 46
click at [302, 265] on input "c. Engage an environmental consultancy to conduct an accelerated but comprehens…" at bounding box center [302, 260] width 0 height 9
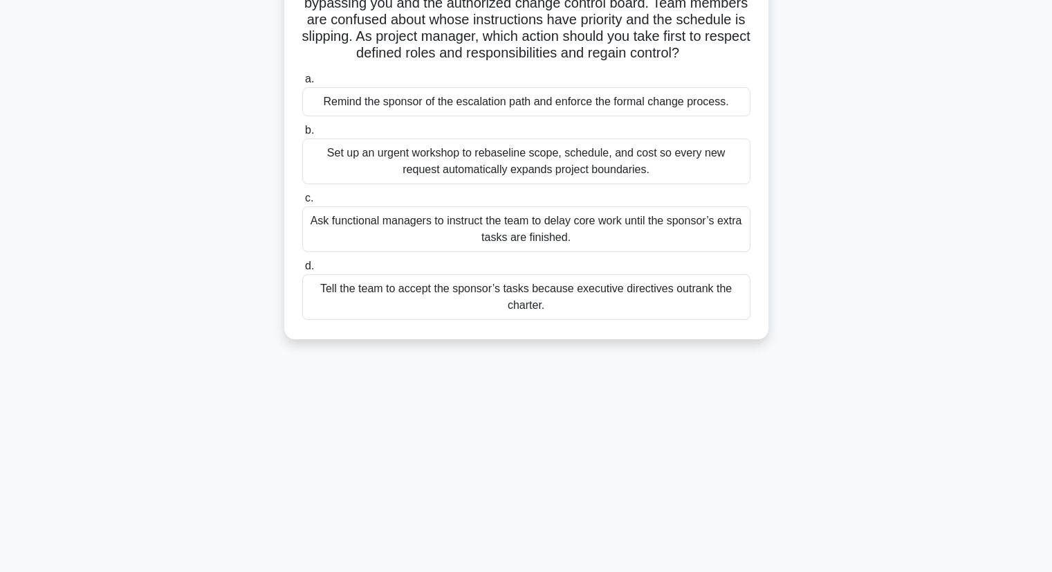
scroll to position [69, 0]
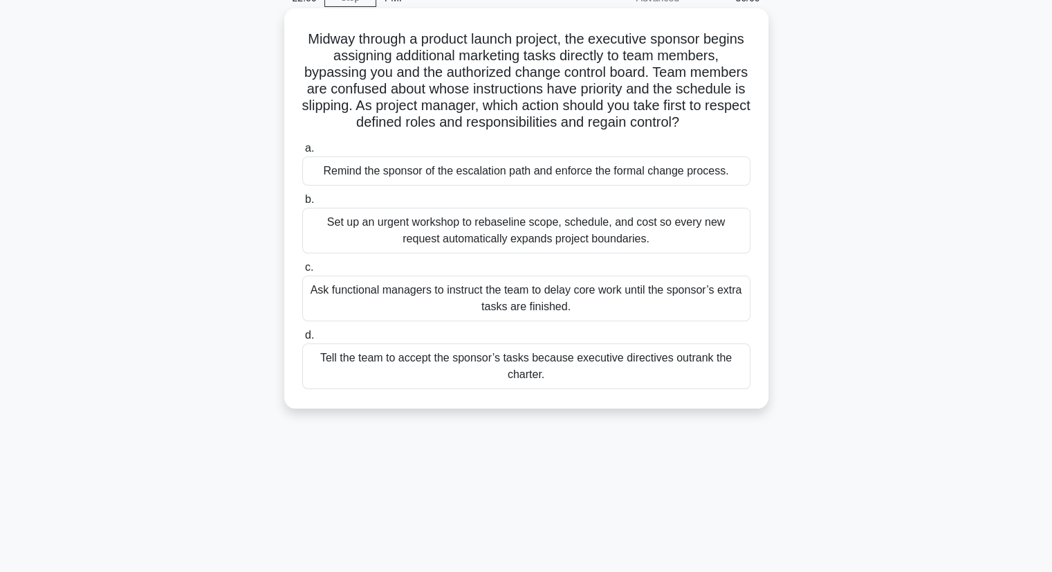
click at [476, 177] on div "Remind the sponsor of the escalation path and enforce the formal change process." at bounding box center [526, 170] width 448 height 29
click at [302, 153] on input "a. Remind the sponsor of the escalation path and enforce the formal change proc…" at bounding box center [302, 148] width 0 height 9
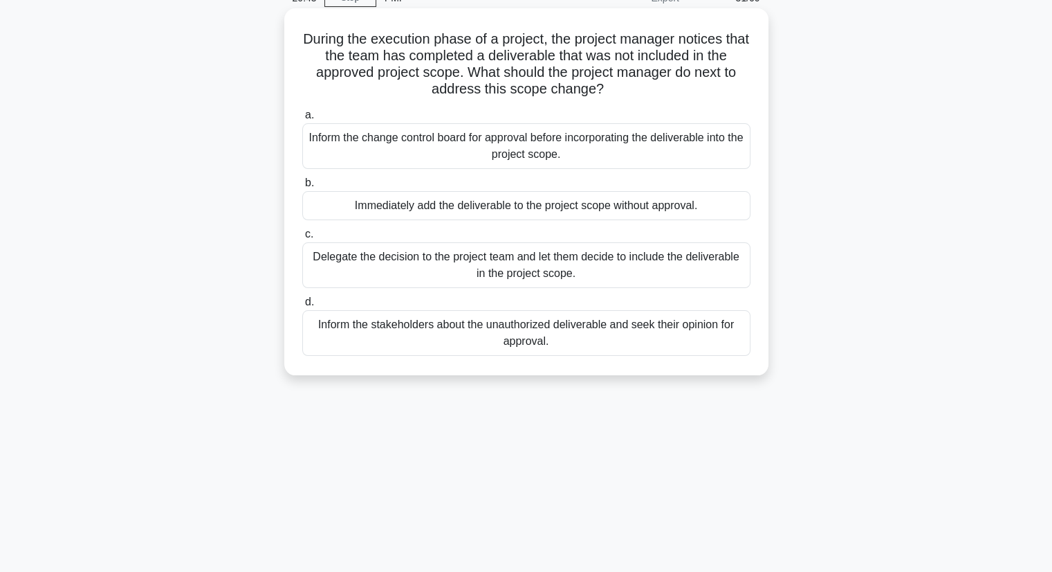
click at [536, 336] on div "Inform the stakeholders about the unauthorized deliverable and seek their opini…" at bounding box center [526, 333] width 448 height 46
click at [302, 307] on input "d. Inform the stakeholders about the unauthorized deliverable and seek their op…" at bounding box center [302, 302] width 0 height 9
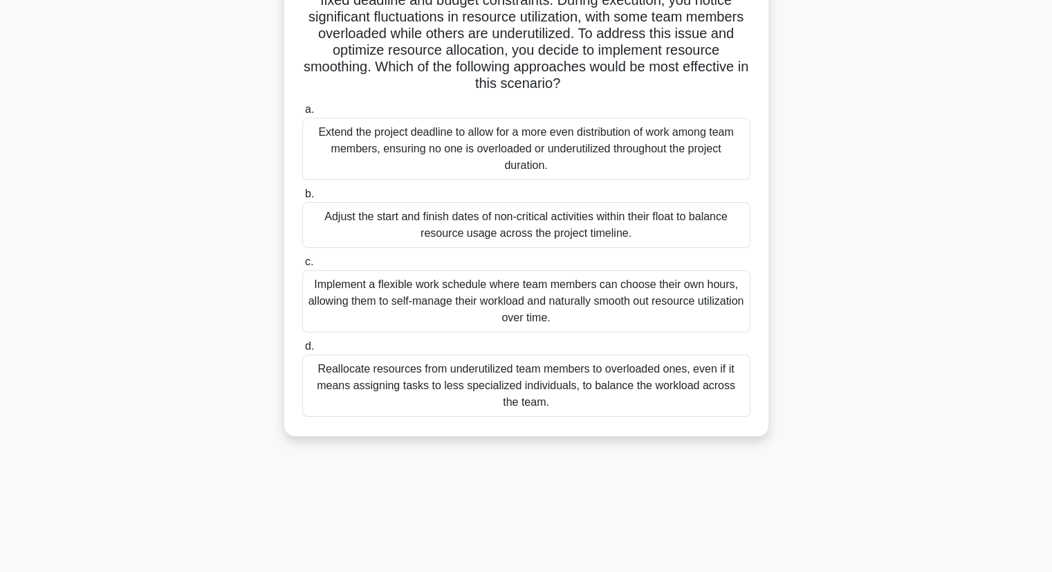
scroll to position [107, 0]
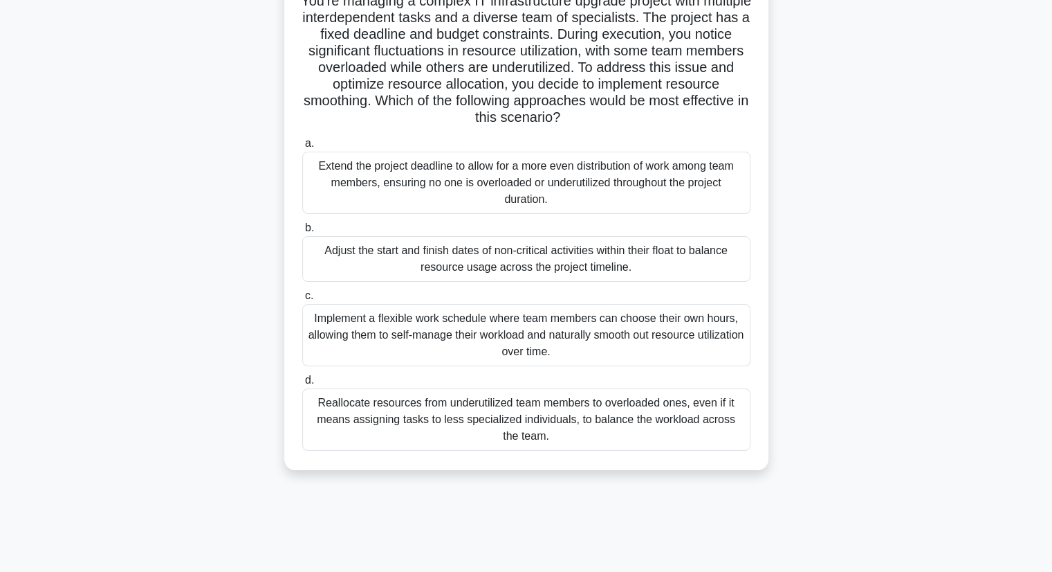
click at [506, 413] on div "Reallocate resources from underutilized team members to overloaded ones, even i…" at bounding box center [526, 419] width 448 height 62
click at [302, 385] on input "d. Reallocate resources from underutilized team members to overloaded ones, eve…" at bounding box center [302, 380] width 0 height 9
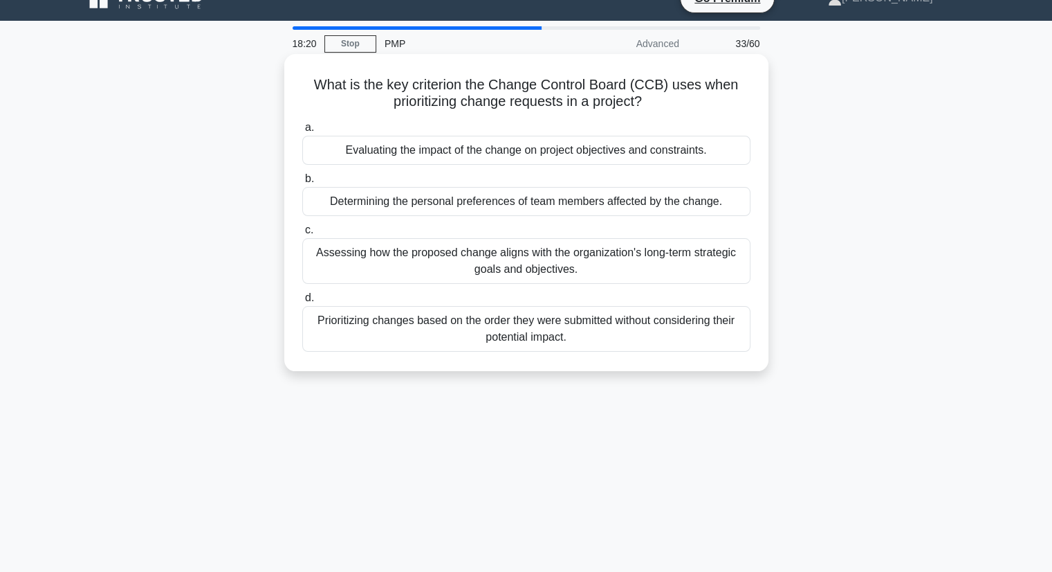
scroll to position [0, 0]
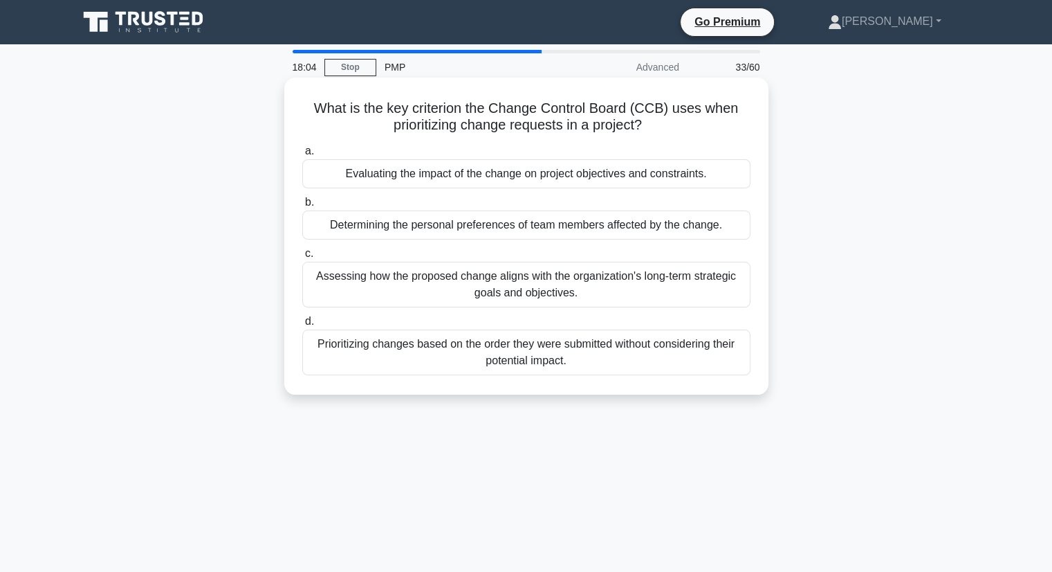
click at [509, 171] on div "Evaluating the impact of the change on project objectives and constraints." at bounding box center [526, 173] width 448 height 29
click at [302, 156] on input "a. Evaluating the impact of the change on project objectives and constraints." at bounding box center [302, 151] width 0 height 9
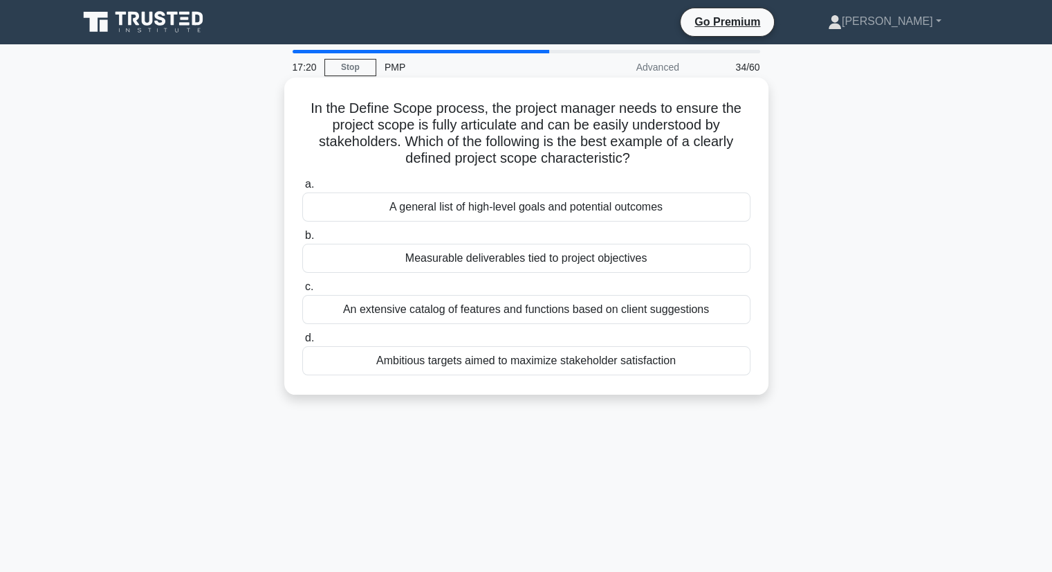
click at [498, 262] on div "Measurable deliverables tied to project objectives" at bounding box center [526, 258] width 448 height 29
click at [302, 240] on input "b. Measurable deliverables tied to project objectives" at bounding box center [302, 235] width 0 height 9
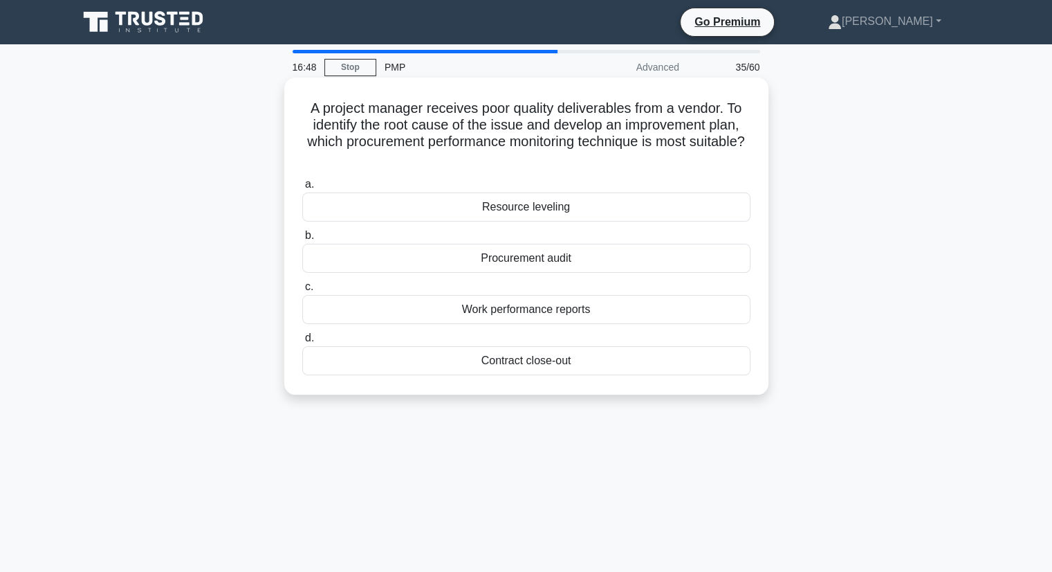
click at [534, 258] on div "Procurement audit" at bounding box center [526, 258] width 448 height 29
click at [302, 240] on input "b. Procurement audit" at bounding box center [302, 235] width 0 height 9
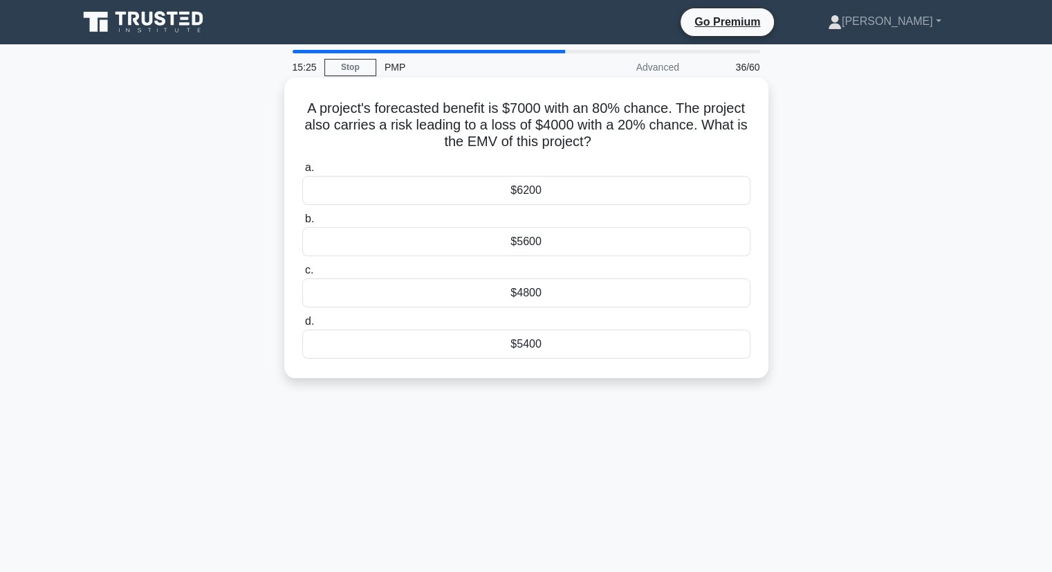
click at [529, 295] on div "$4800" at bounding box center [526, 292] width 448 height 29
click at [302, 275] on input "c. $4800" at bounding box center [302, 270] width 0 height 9
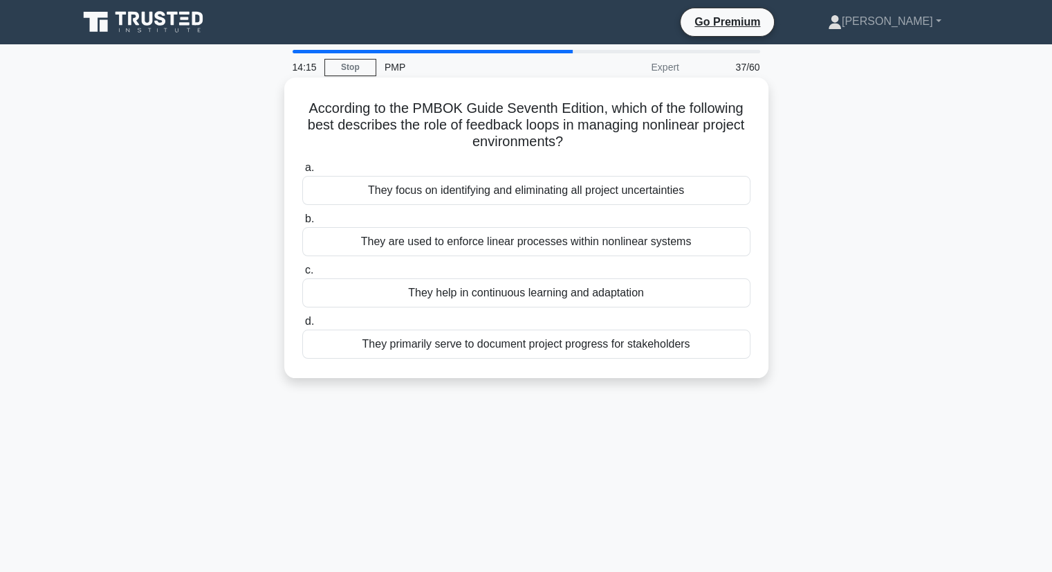
click at [531, 293] on div "They help in continuous learning and adaptation" at bounding box center [526, 292] width 448 height 29
click at [302, 275] on input "c. They help in continuous learning and adaptation" at bounding box center [302, 270] width 0 height 9
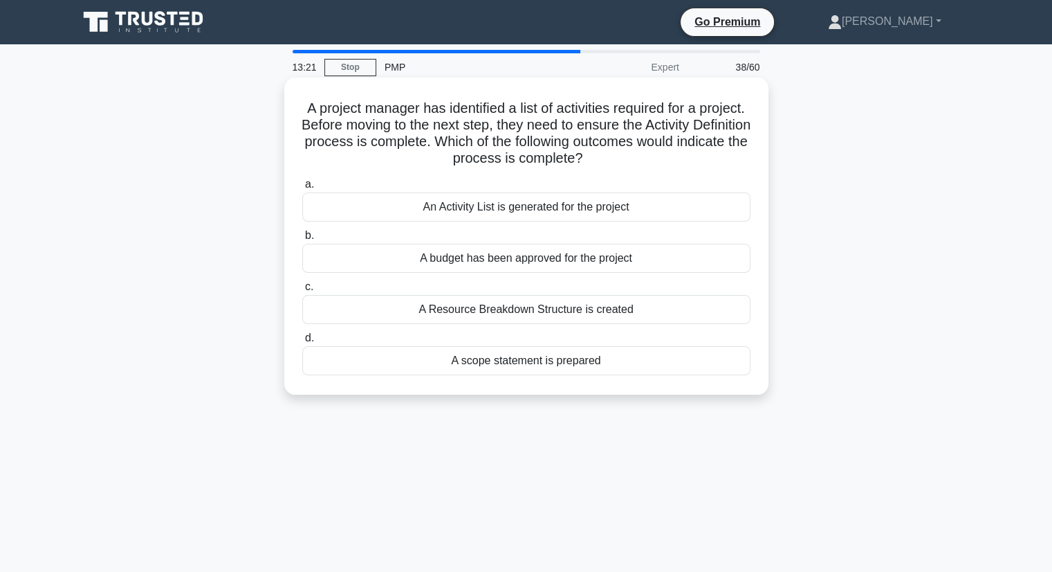
click at [502, 210] on div "An Activity List is generated for the project" at bounding box center [526, 206] width 448 height 29
click at [302, 189] on input "a. An Activity List is generated for the project" at bounding box center [302, 184] width 0 height 9
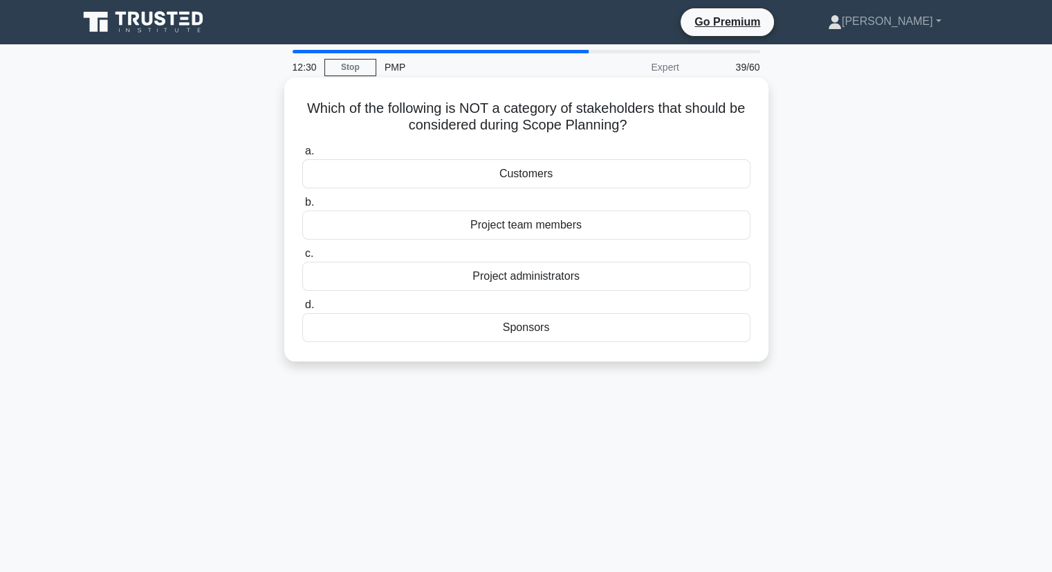
click at [530, 275] on div "Project administrators" at bounding box center [526, 276] width 448 height 29
click at [302, 258] on input "c. Project administrators" at bounding box center [302, 253] width 0 height 9
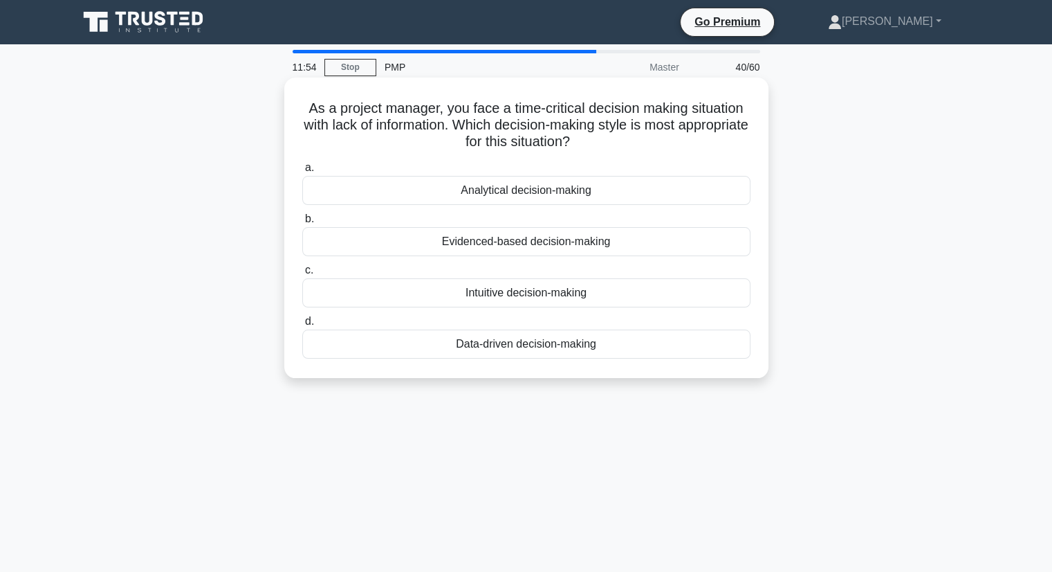
click at [519, 294] on div "Intuitive decision-making" at bounding box center [526, 292] width 448 height 29
click at [302, 275] on input "c. Intuitive decision-making" at bounding box center [302, 270] width 0 height 9
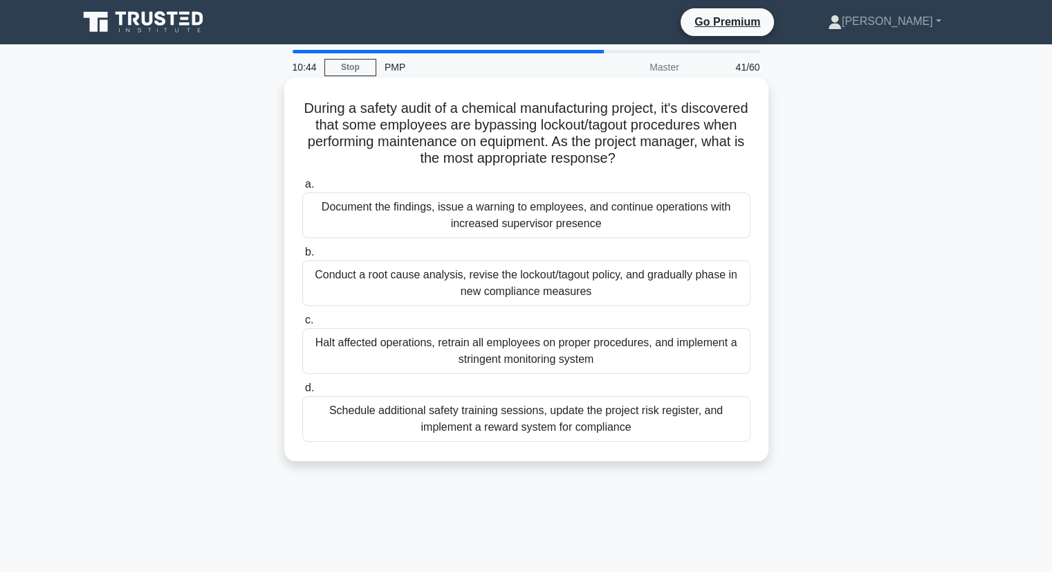
click at [484, 340] on div "Halt affected operations, retrain all employees on proper procedures, and imple…" at bounding box center [526, 351] width 448 height 46
click at [302, 325] on input "c. Halt affected operations, retrain all employees on proper procedures, and im…" at bounding box center [302, 320] width 0 height 9
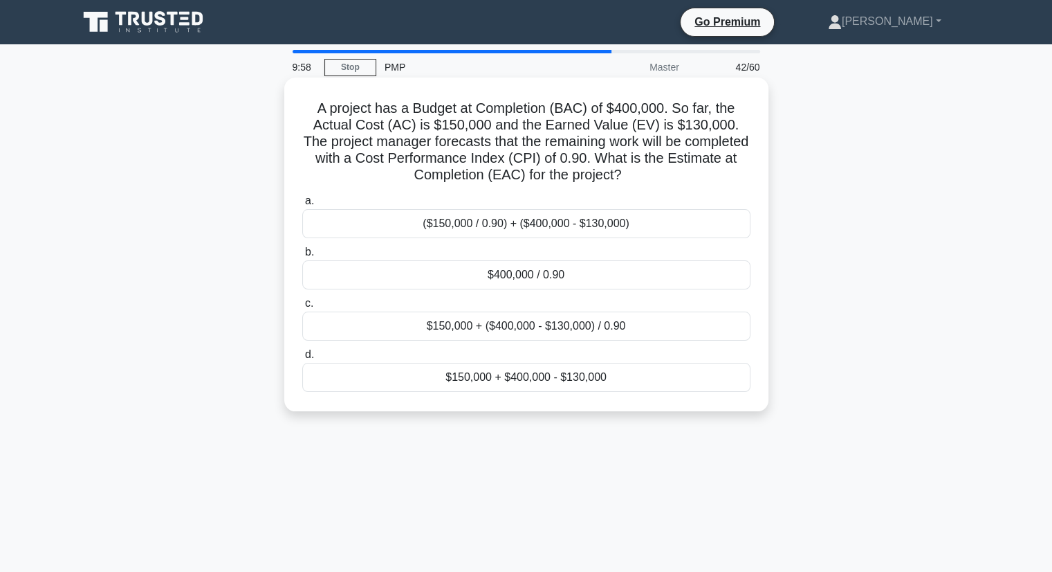
click at [558, 281] on div "$400,000 / 0.90" at bounding box center [526, 274] width 448 height 29
click at [302, 257] on input "b. $400,000 / 0.90" at bounding box center [302, 252] width 0 height 9
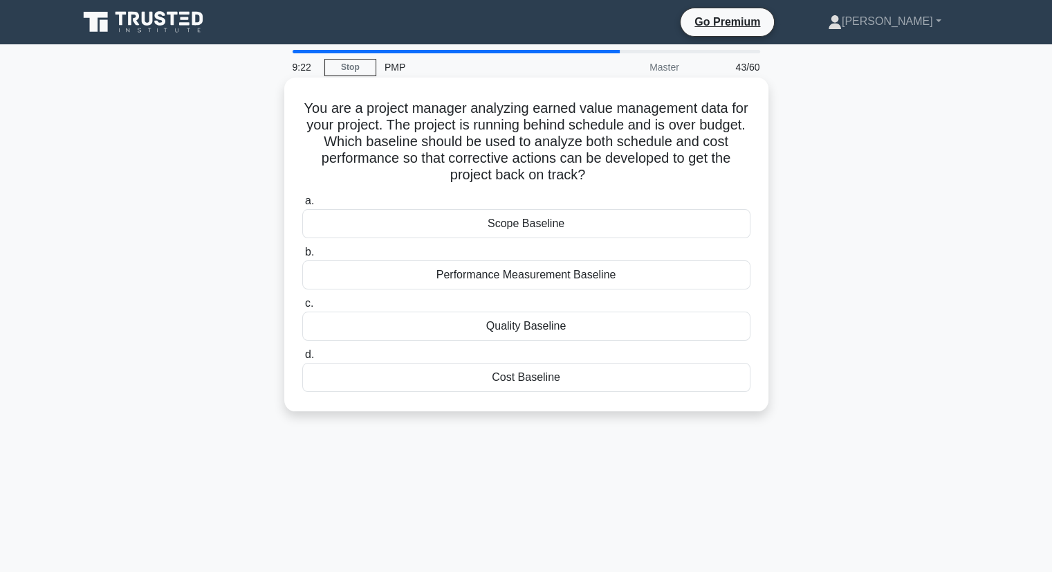
click at [531, 280] on div "Performance Measurement Baseline" at bounding box center [526, 274] width 448 height 29
click at [302, 257] on input "b. Performance Measurement Baseline" at bounding box center [302, 252] width 0 height 9
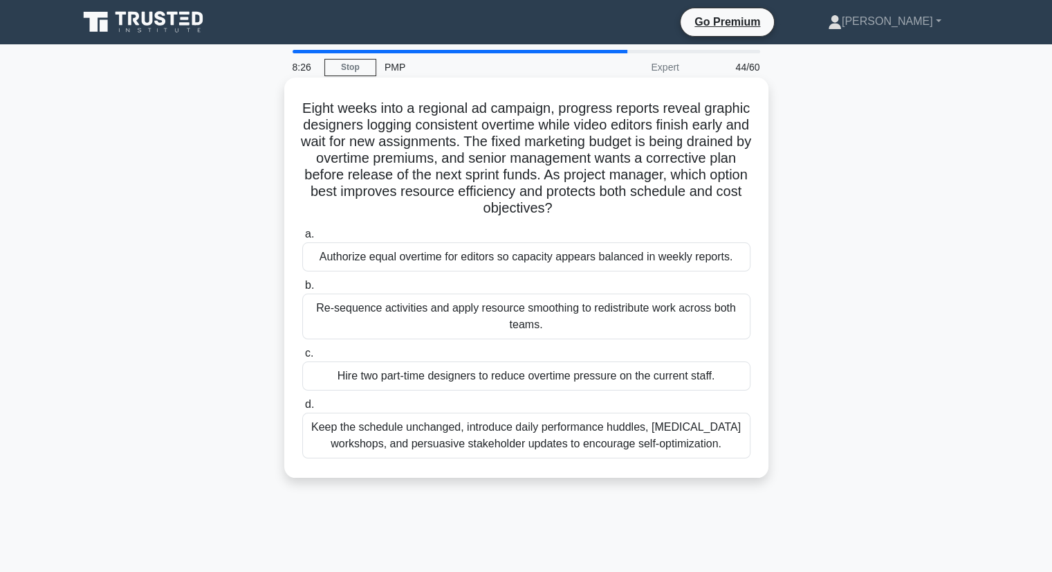
scroll to position [69, 0]
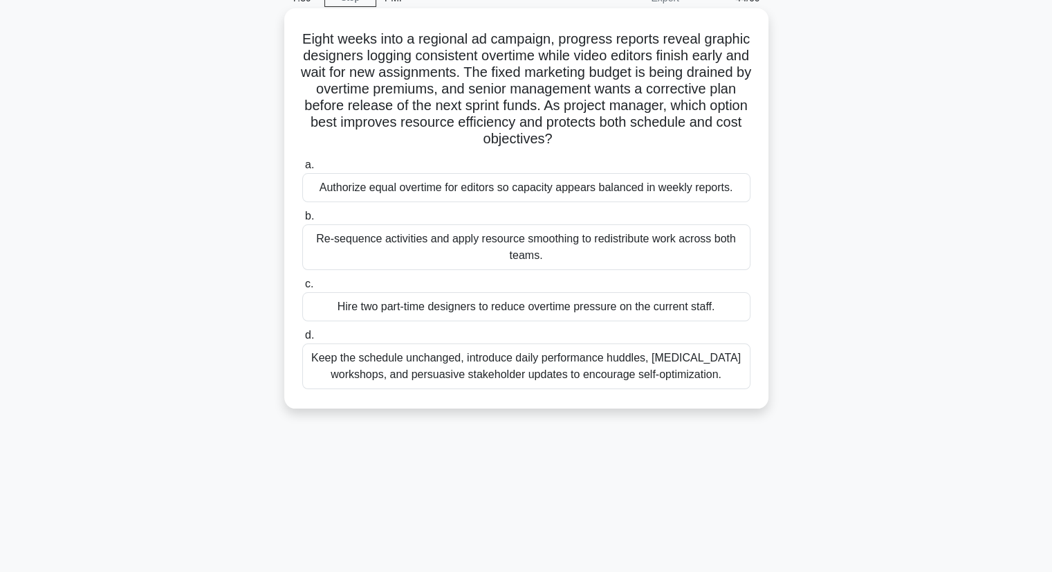
click at [533, 245] on div "Re-sequence activities and apply resource smoothing to redistribute work across…" at bounding box center [526, 247] width 448 height 46
click at [302, 221] on input "b. Re-sequence activities and apply resource smoothing to redistribute work acr…" at bounding box center [302, 216] width 0 height 9
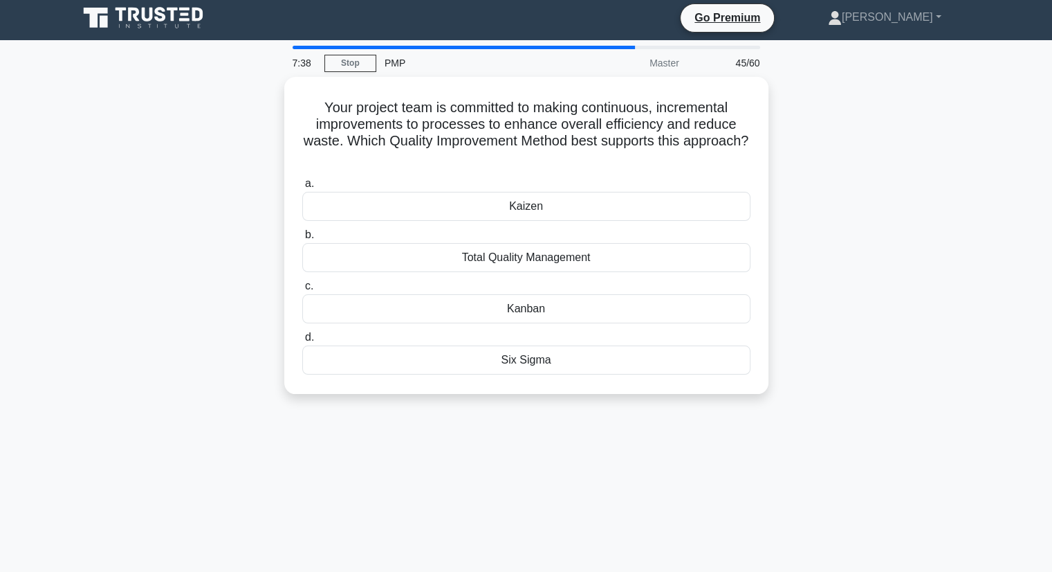
scroll to position [0, 0]
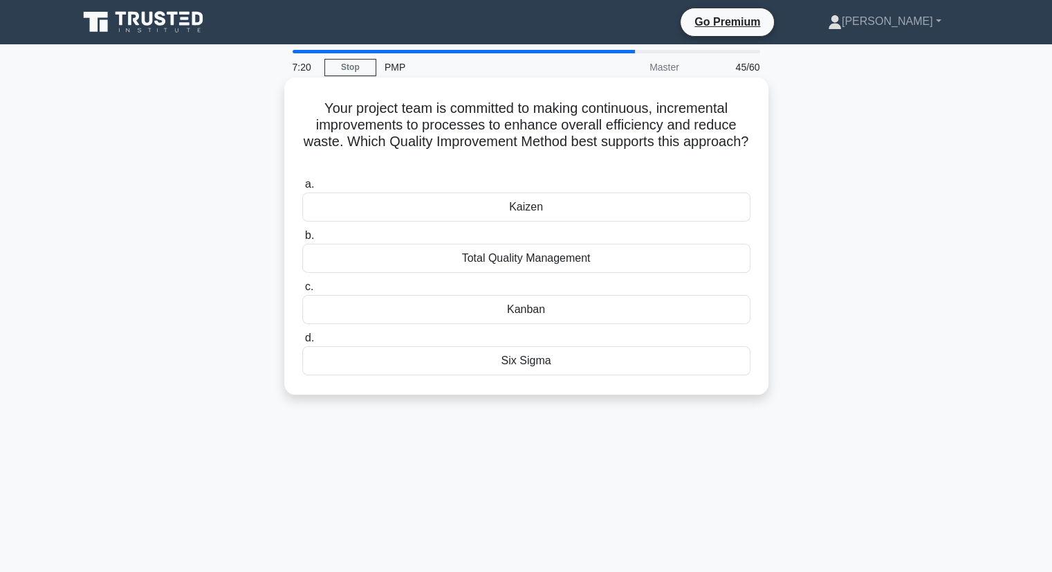
click at [533, 206] on div "Kaizen" at bounding box center [526, 206] width 448 height 29
click at [302, 189] on input "a. Kaizen" at bounding box center [302, 184] width 0 height 9
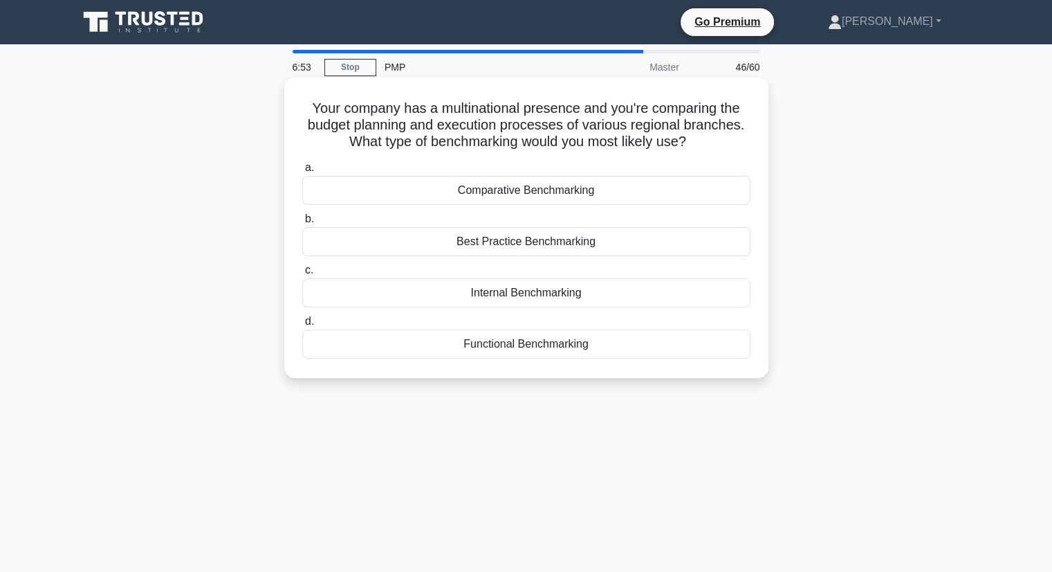
click at [515, 198] on div "Comparative Benchmarking" at bounding box center [526, 190] width 448 height 29
click at [302, 172] on input "a. Comparative Benchmarking" at bounding box center [302, 167] width 0 height 9
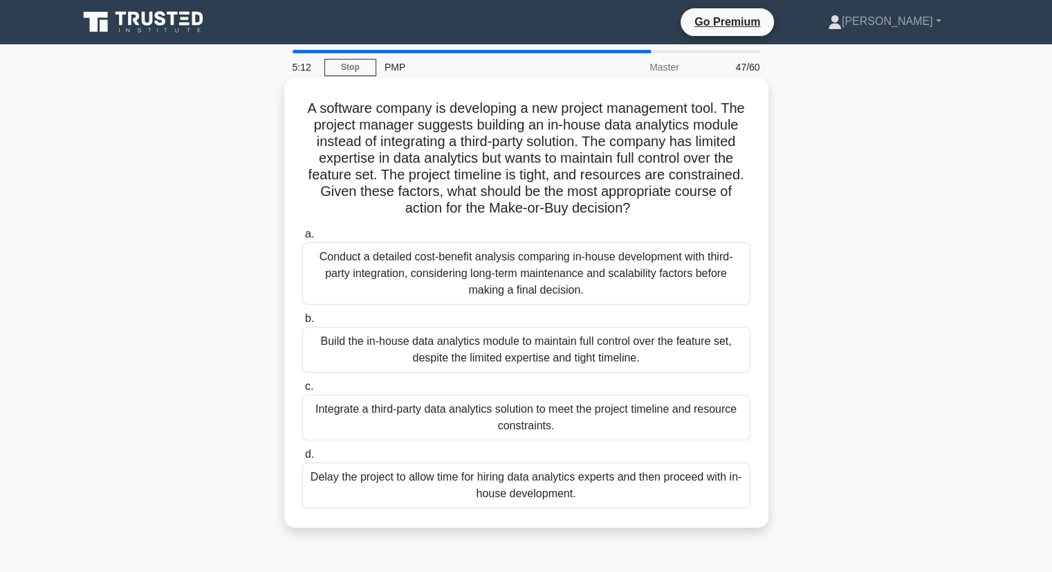
scroll to position [69, 0]
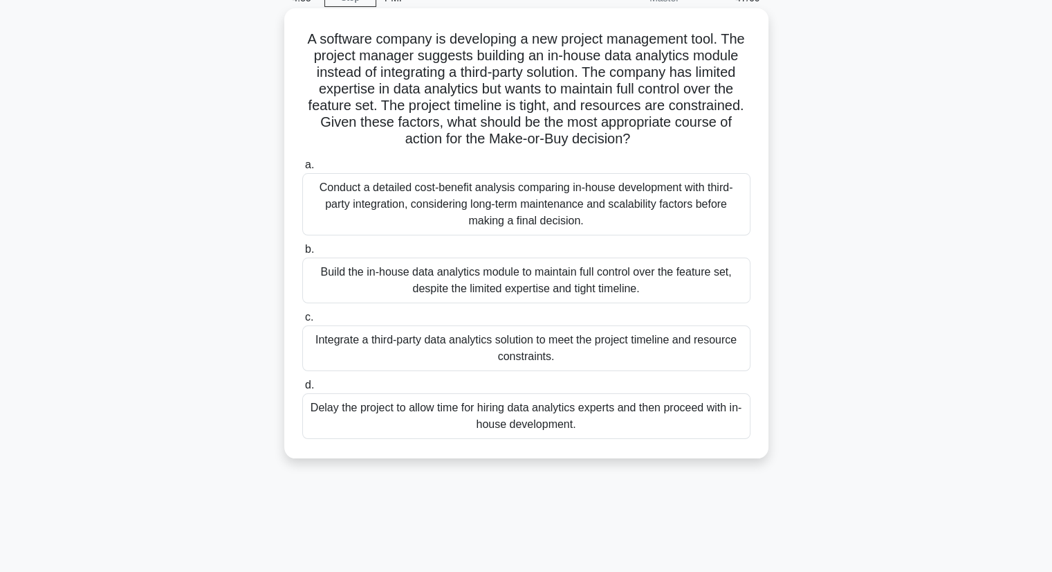
click at [453, 203] on div "Conduct a detailed cost-benefit analysis comparing in-house development with th…" at bounding box center [526, 204] width 448 height 62
click at [302, 170] on input "a. Conduct a detailed cost-benefit analysis comparing in-house development with…" at bounding box center [302, 165] width 0 height 9
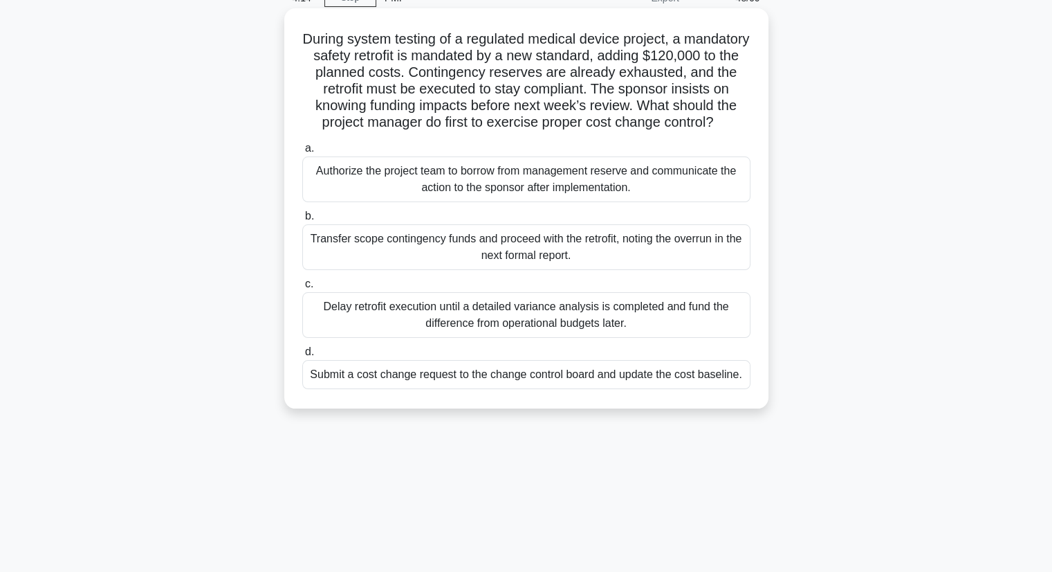
scroll to position [138, 0]
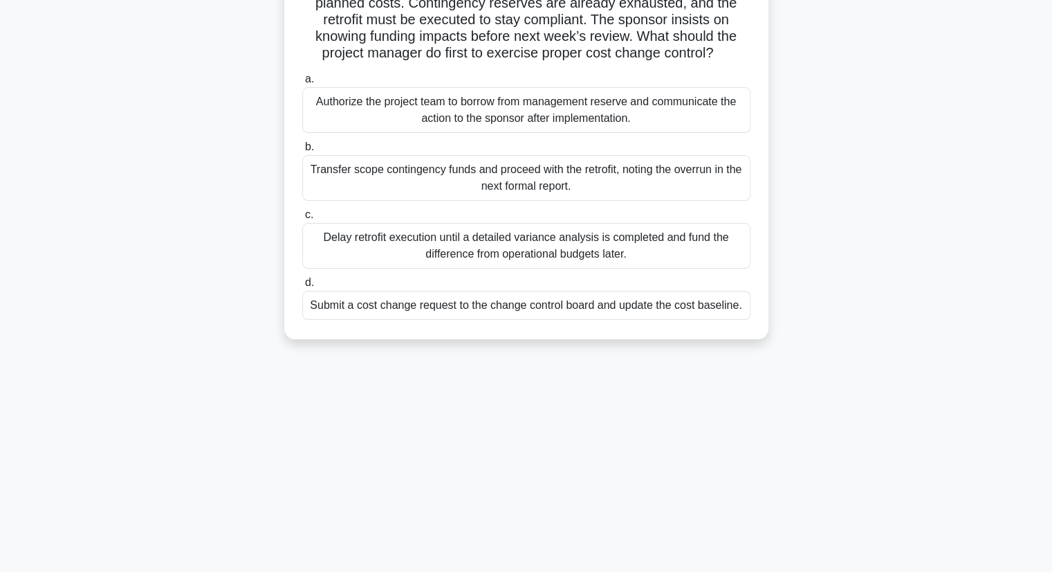
click at [460, 320] on div "Submit a cost change request to the change control board and update the cost ba…" at bounding box center [526, 305] width 448 height 29
click at [302, 287] on input "d. Submit a cost change request to the change control board and update the cost…" at bounding box center [302, 282] width 0 height 9
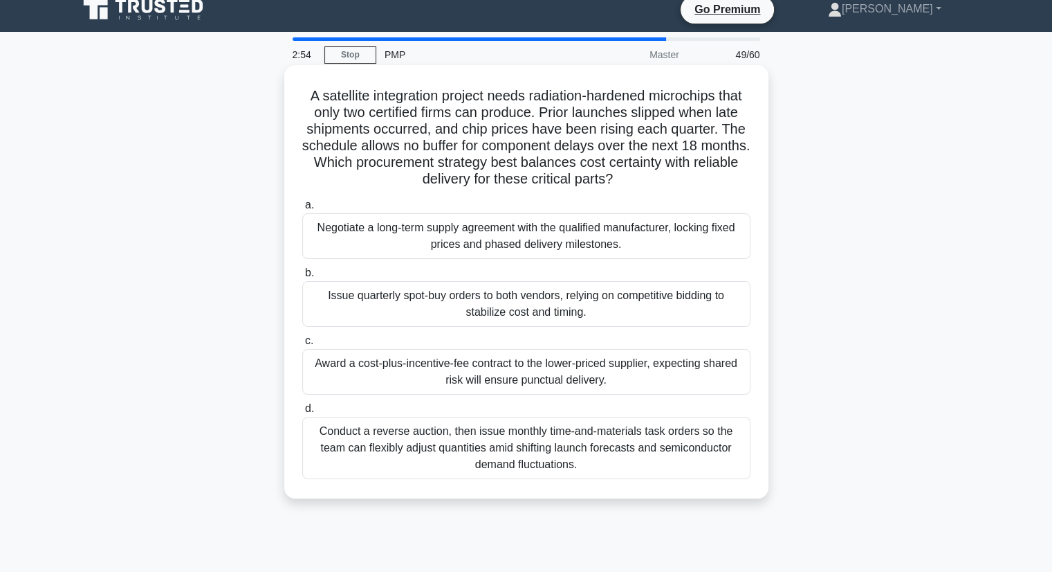
scroll to position [0, 0]
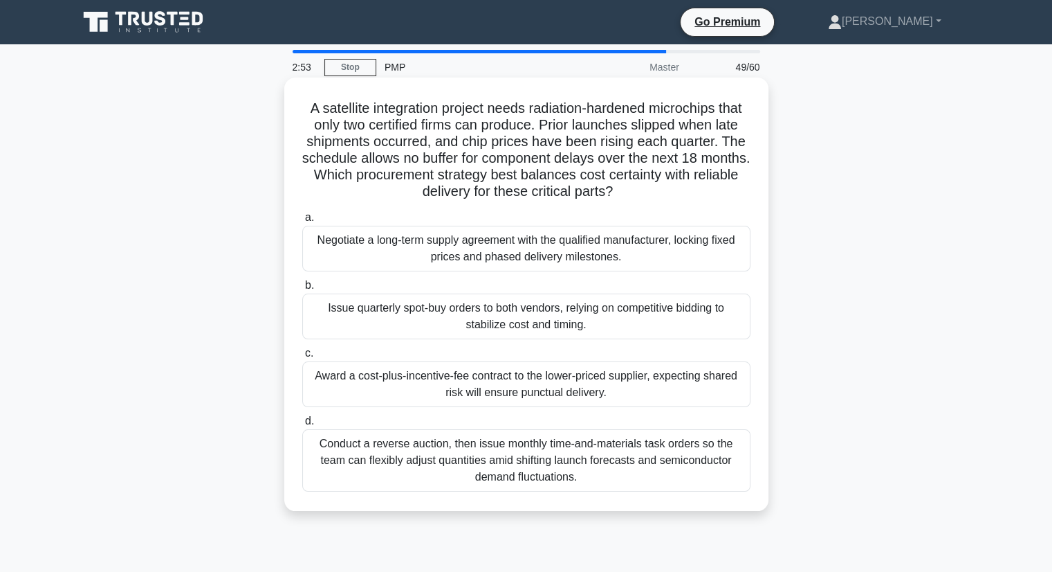
click at [471, 250] on div "Negotiate a long-term supply agreement with the qualified manufacturer, locking…" at bounding box center [526, 249] width 448 height 46
click at [302, 222] on input "a. Negotiate a long-term supply agreement with the qualified manufacturer, lock…" at bounding box center [302, 217] width 0 height 9
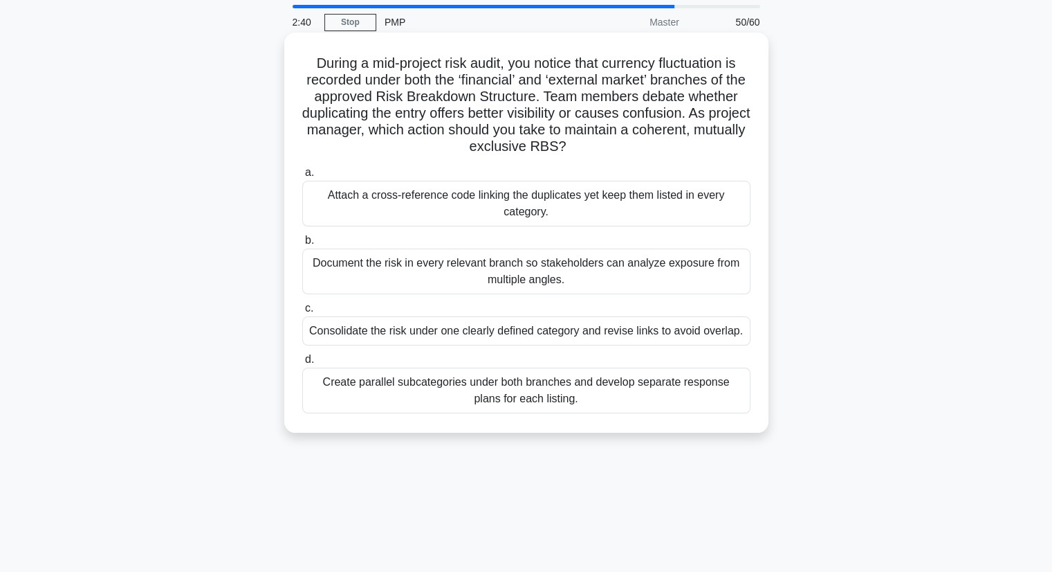
scroll to position [69, 0]
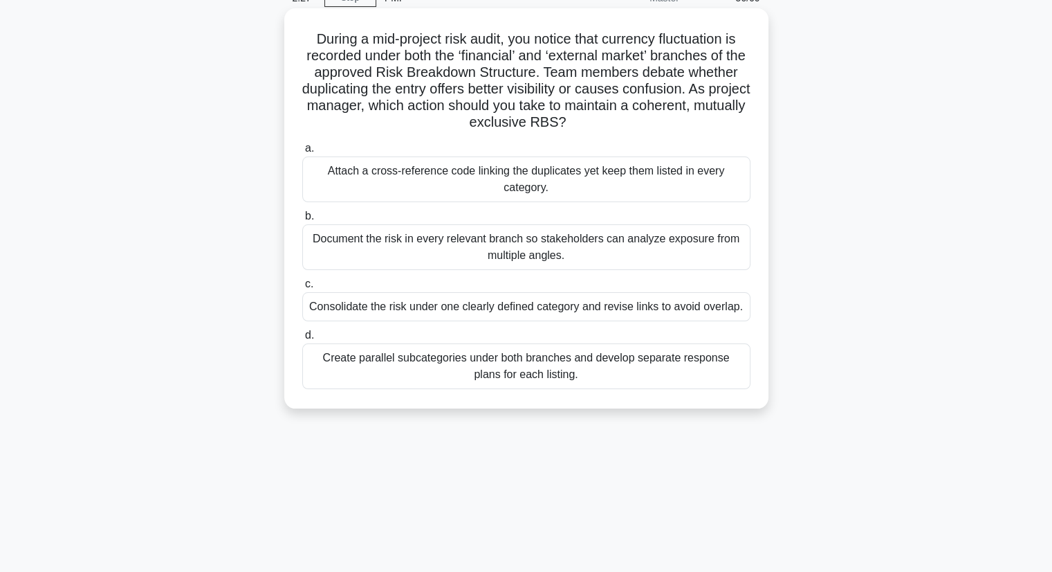
click at [421, 239] on div "Document the risk in every relevant branch so stakeholders can analyze exposure…" at bounding box center [526, 247] width 448 height 46
click at [302, 221] on input "b. Document the risk in every relevant branch so stakeholders can analyze expos…" at bounding box center [302, 216] width 0 height 9
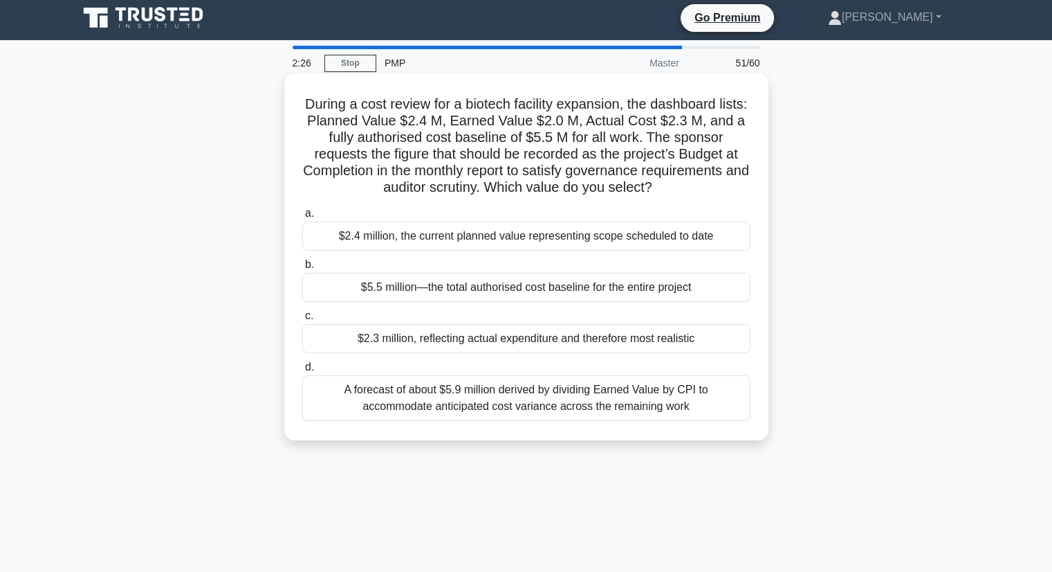
scroll to position [0, 0]
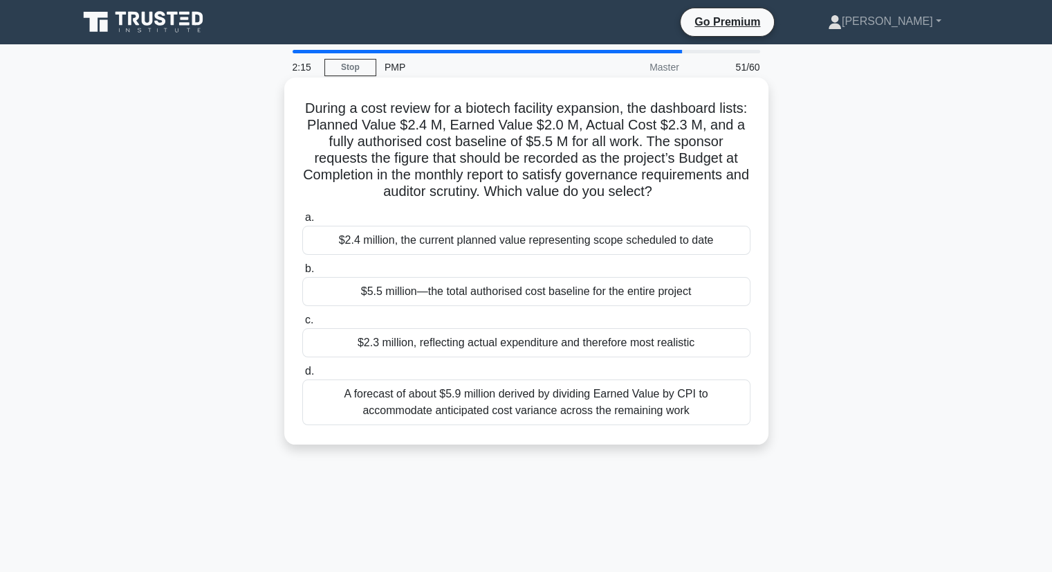
click at [448, 296] on div "$5.5 million—the total authorised cost baseline for the entire project" at bounding box center [526, 291] width 448 height 29
click at [302, 273] on input "b. $5.5 million—the total authorised cost baseline for the entire project" at bounding box center [302, 268] width 0 height 9
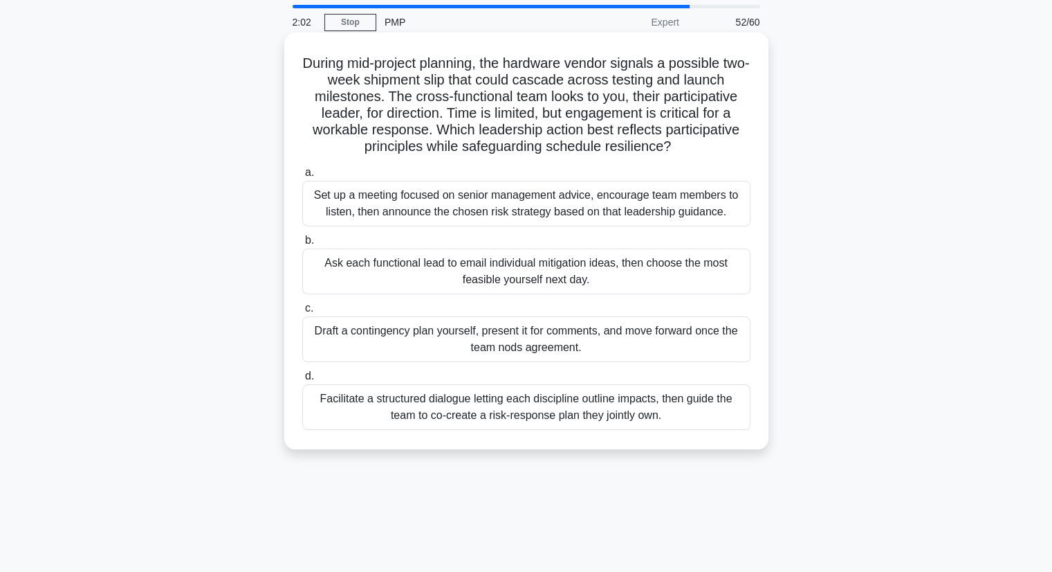
scroll to position [69, 0]
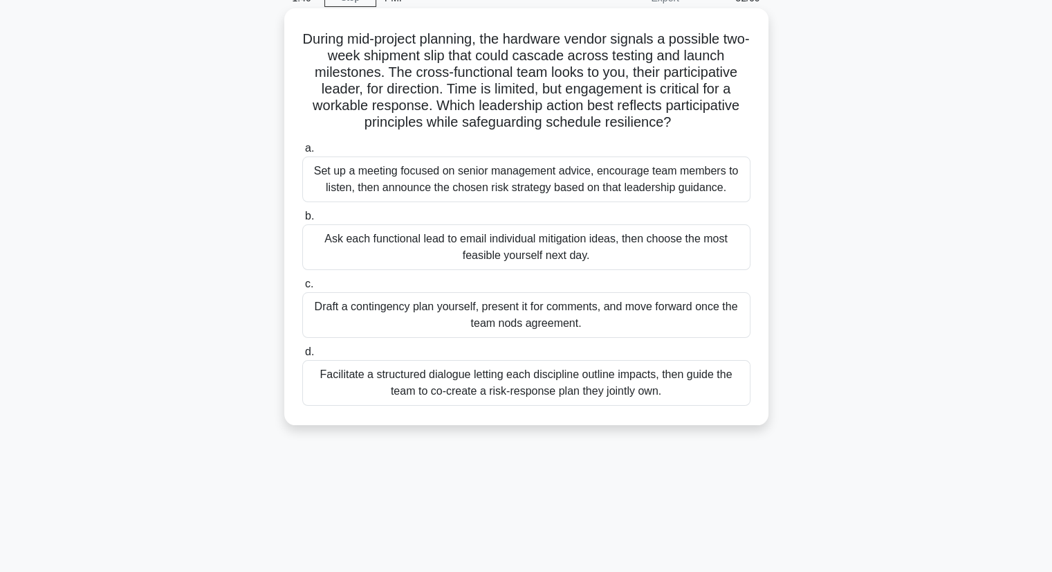
click at [483, 378] on div "Facilitate a structured dialogue letting each discipline outline impacts, then …" at bounding box center [526, 383] width 448 height 46
click at [302, 356] on input "d. Facilitate a structured dialogue letting each discipline outline impacts, th…" at bounding box center [302, 351] width 0 height 9
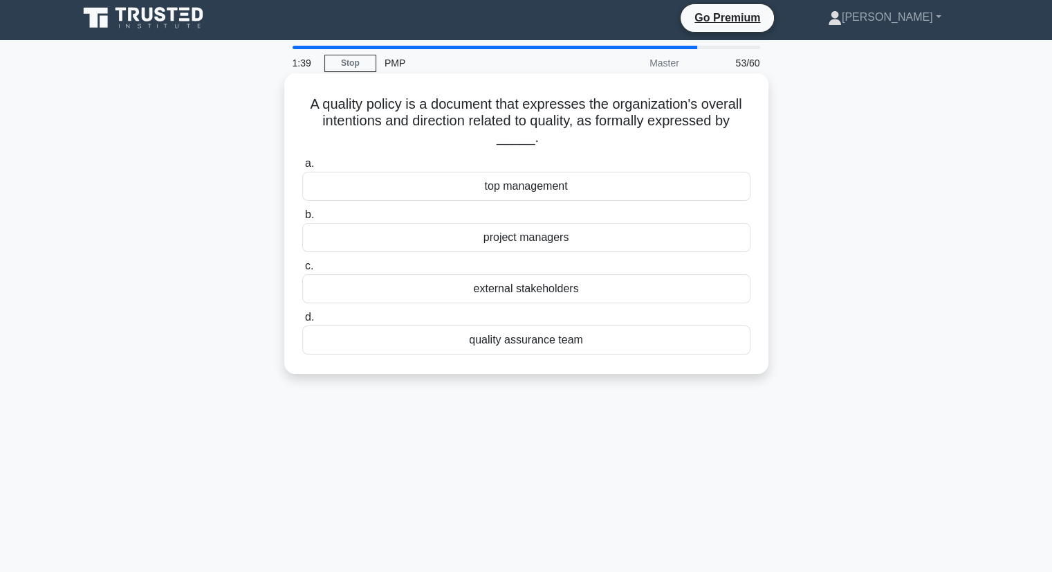
scroll to position [0, 0]
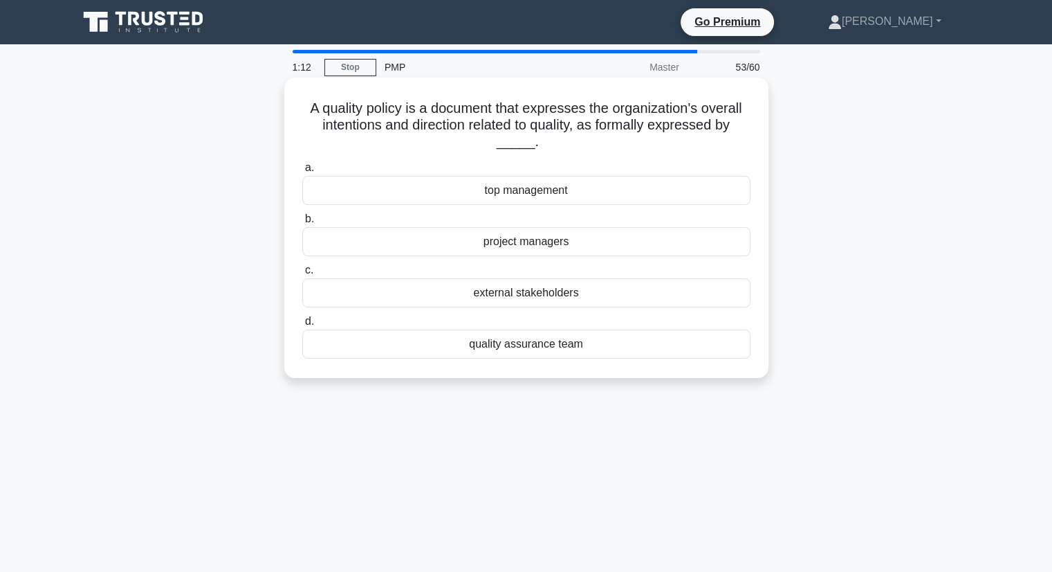
click at [524, 293] on div "external stakeholders" at bounding box center [526, 292] width 448 height 29
click at [302, 275] on input "c. external stakeholders" at bounding box center [302, 270] width 0 height 9
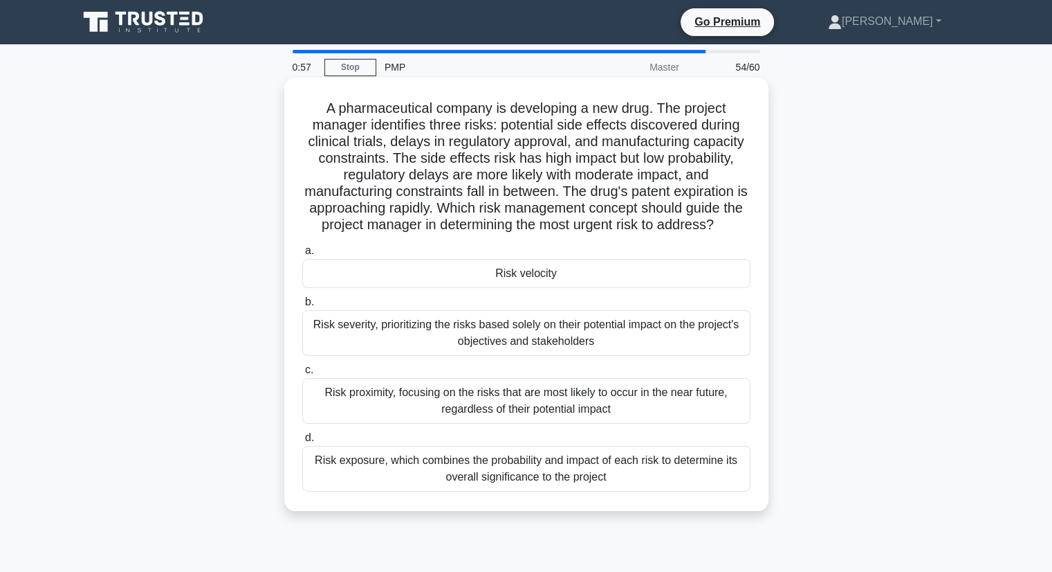
click at [502, 329] on div "Risk severity, prioritizing the risks based solely on their potential impact on…" at bounding box center [526, 333] width 448 height 46
click at [302, 307] on input "b. Risk severity, prioritizing the risks based solely on their potential impact…" at bounding box center [302, 302] width 0 height 9
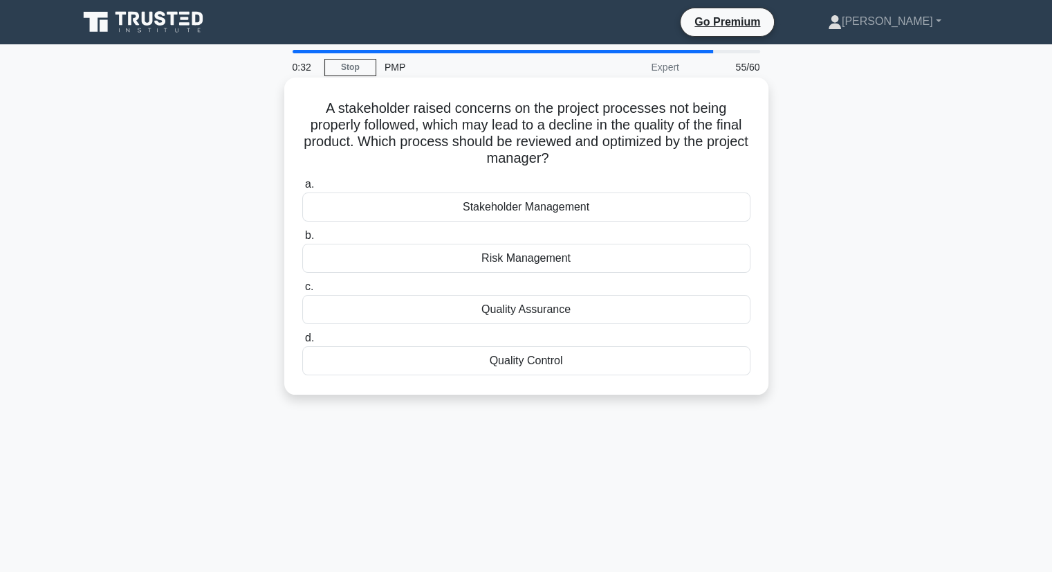
click at [515, 361] on div "Quality Control" at bounding box center [526, 360] width 448 height 29
click at [302, 343] on input "d. Quality Control" at bounding box center [302, 338] width 0 height 9
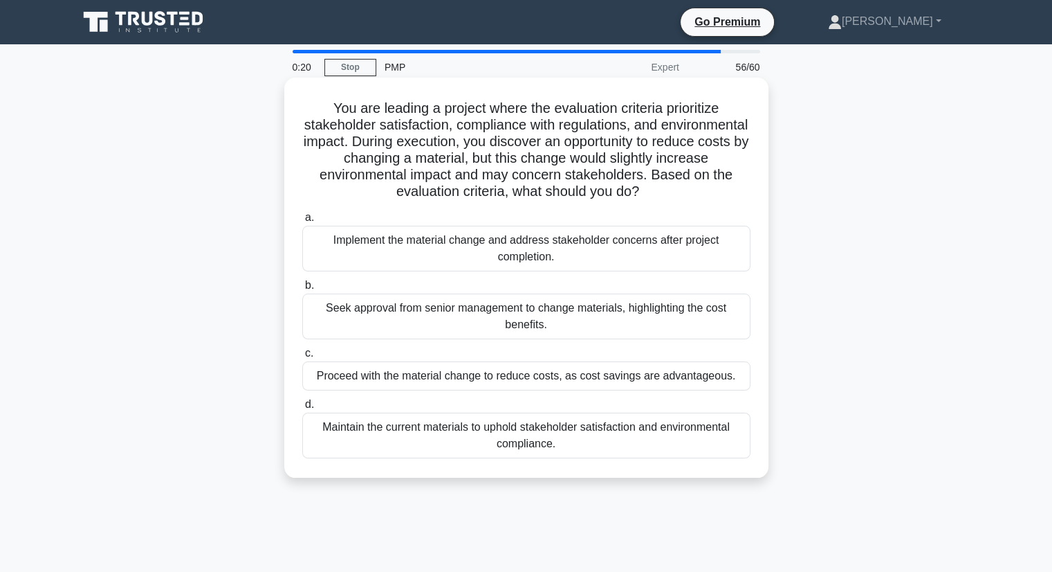
click at [455, 309] on div "Seek approval from senior management to change materials, highlighting the cost…" at bounding box center [526, 316] width 448 height 46
click at [302, 290] on input "b. Seek approval from senior management to change materials, highlighting the c…" at bounding box center [302, 285] width 0 height 9
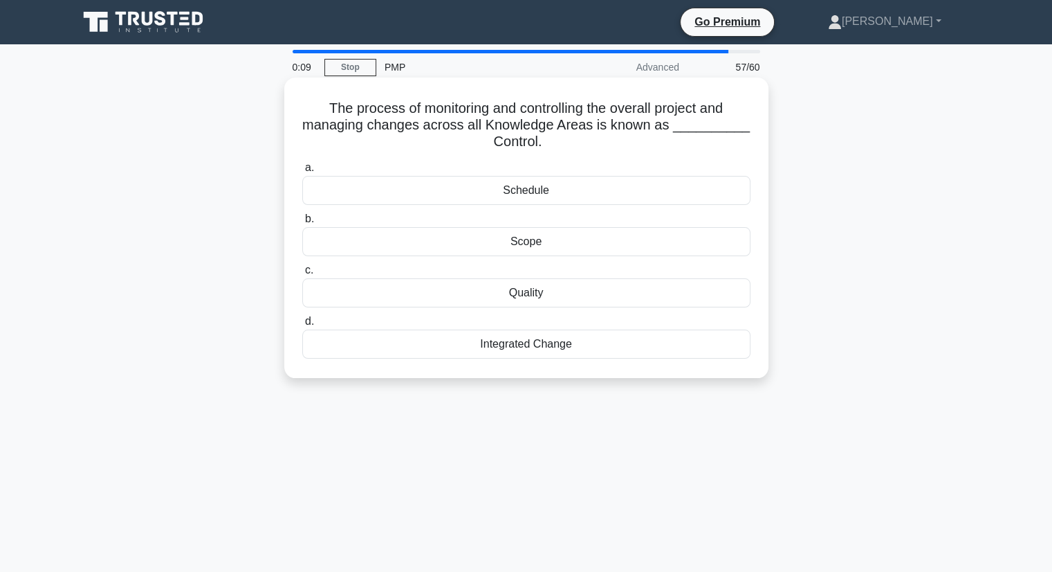
click at [522, 243] on div "Scope" at bounding box center [526, 241] width 448 height 29
click at [302, 223] on input "b. Scope" at bounding box center [302, 218] width 0 height 9
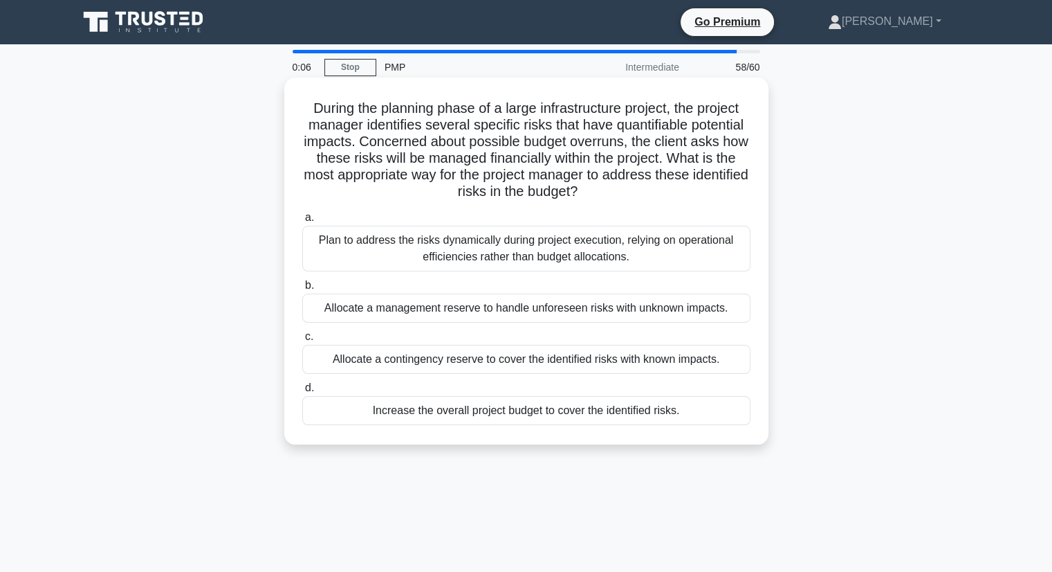
click at [498, 307] on div "Allocate a management reserve to handle unforeseen risks with unknown impacts." at bounding box center [526, 307] width 448 height 29
click at [302, 290] on input "b. Allocate a management reserve to handle unforeseen risks with unknown impact…" at bounding box center [302, 285] width 0 height 9
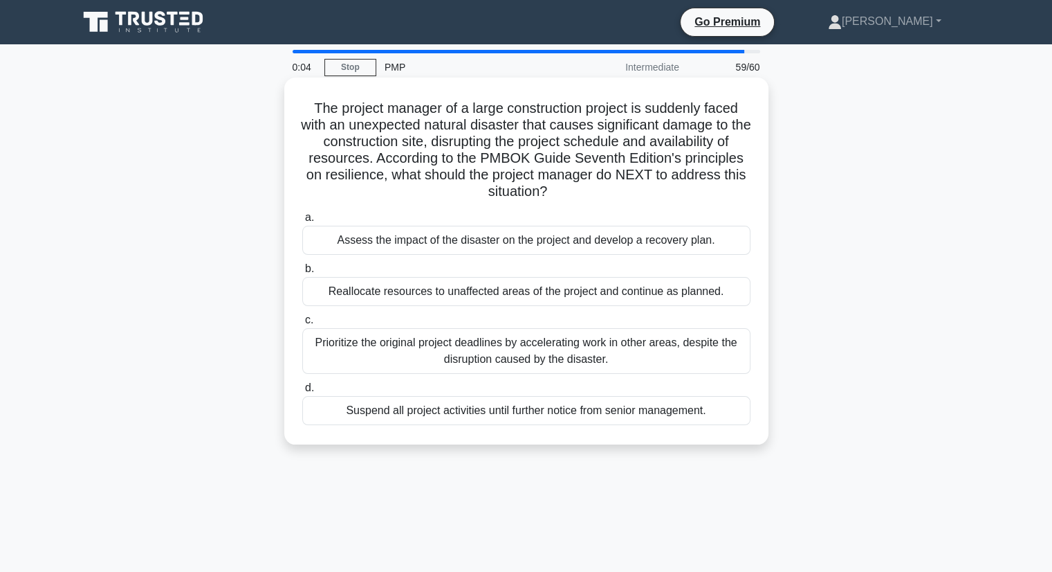
click at [479, 340] on div "Prioritize the original project deadlines by accelerating work in other areas, …" at bounding box center [526, 351] width 448 height 46
click at [302, 325] on input "c. Prioritize the original project deadlines by accelerating work in other area…" at bounding box center [302, 320] width 0 height 9
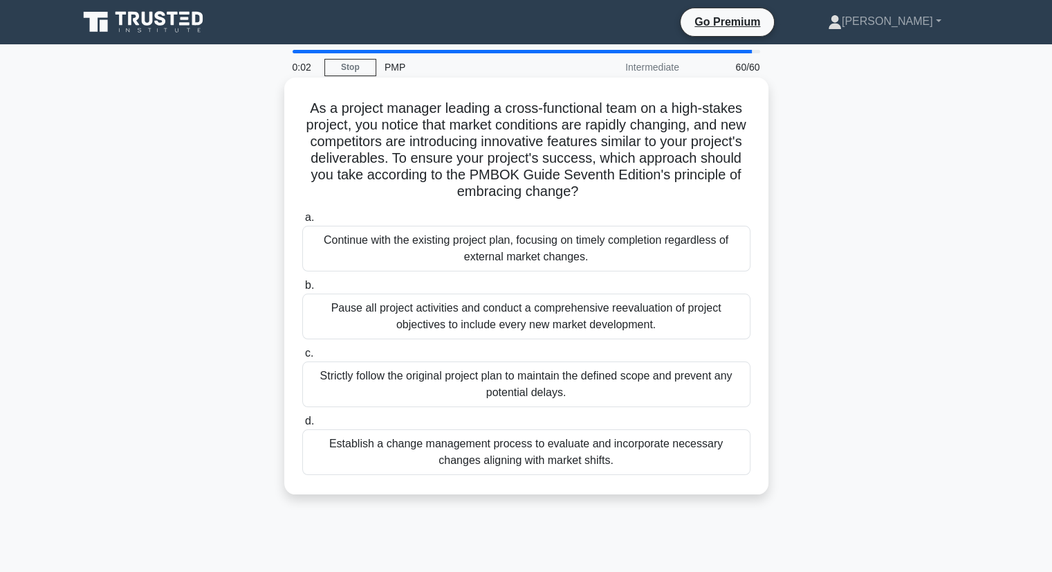
click at [481, 378] on div "Strictly follow the original project plan to maintain the defined scope and pre…" at bounding box center [526, 384] width 448 height 46
click at [302, 358] on input "c. Strictly follow the original project plan to maintain the defined scope and …" at bounding box center [302, 353] width 0 height 9
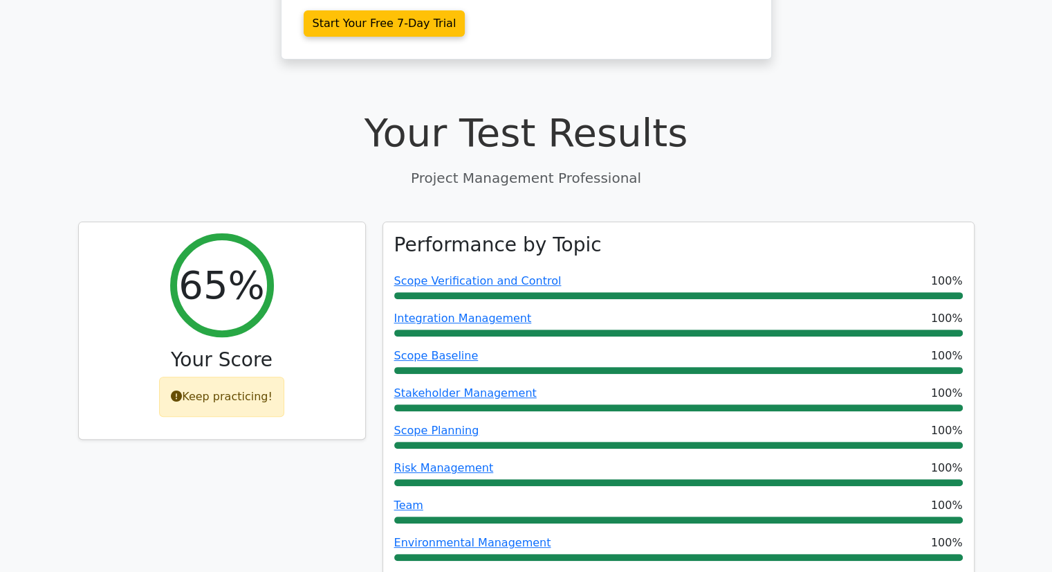
scroll to position [138, 0]
